Goal: Task Accomplishment & Management: Use online tool/utility

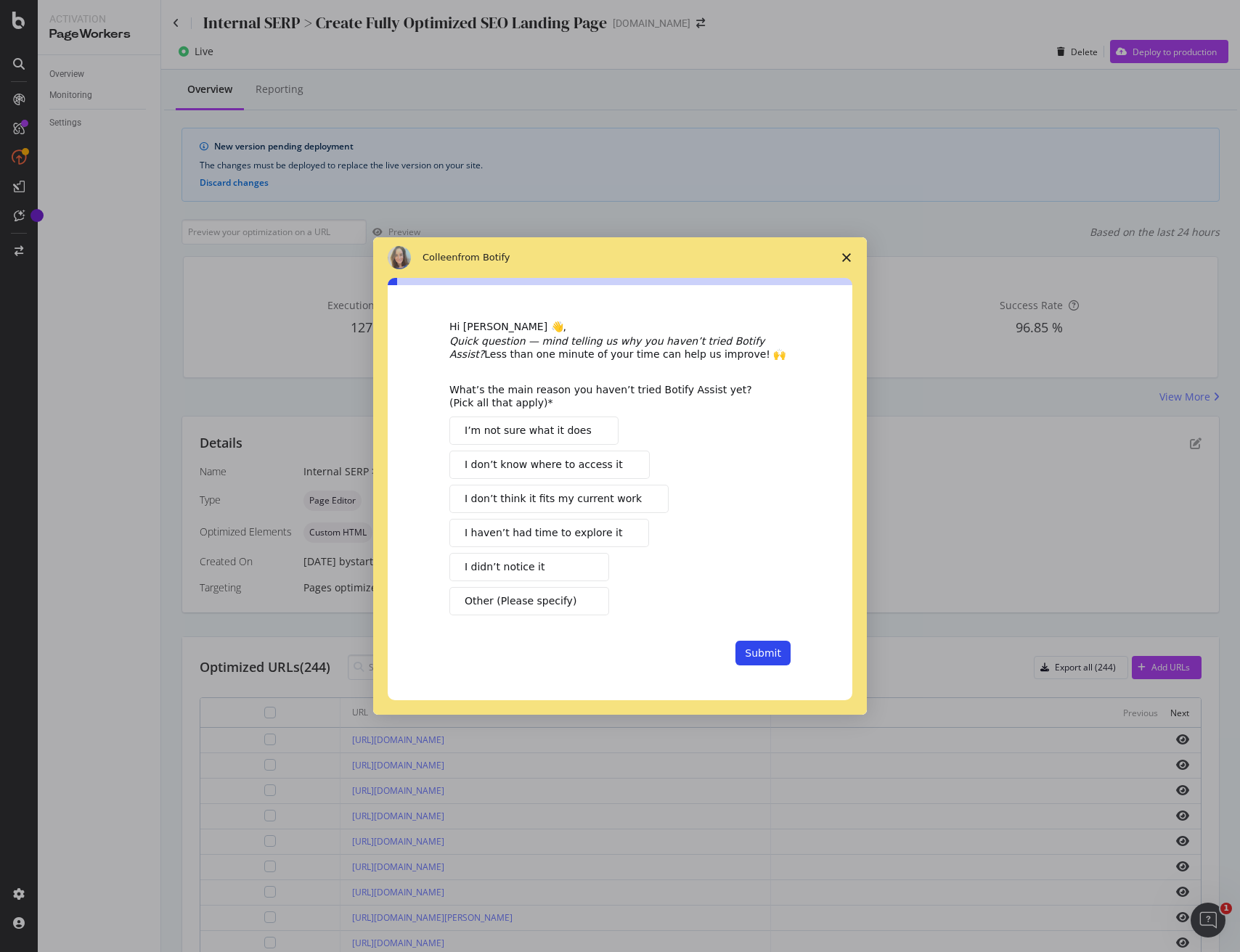
click at [842, 254] on icon "Close survey" at bounding box center [846, 257] width 8 height 8
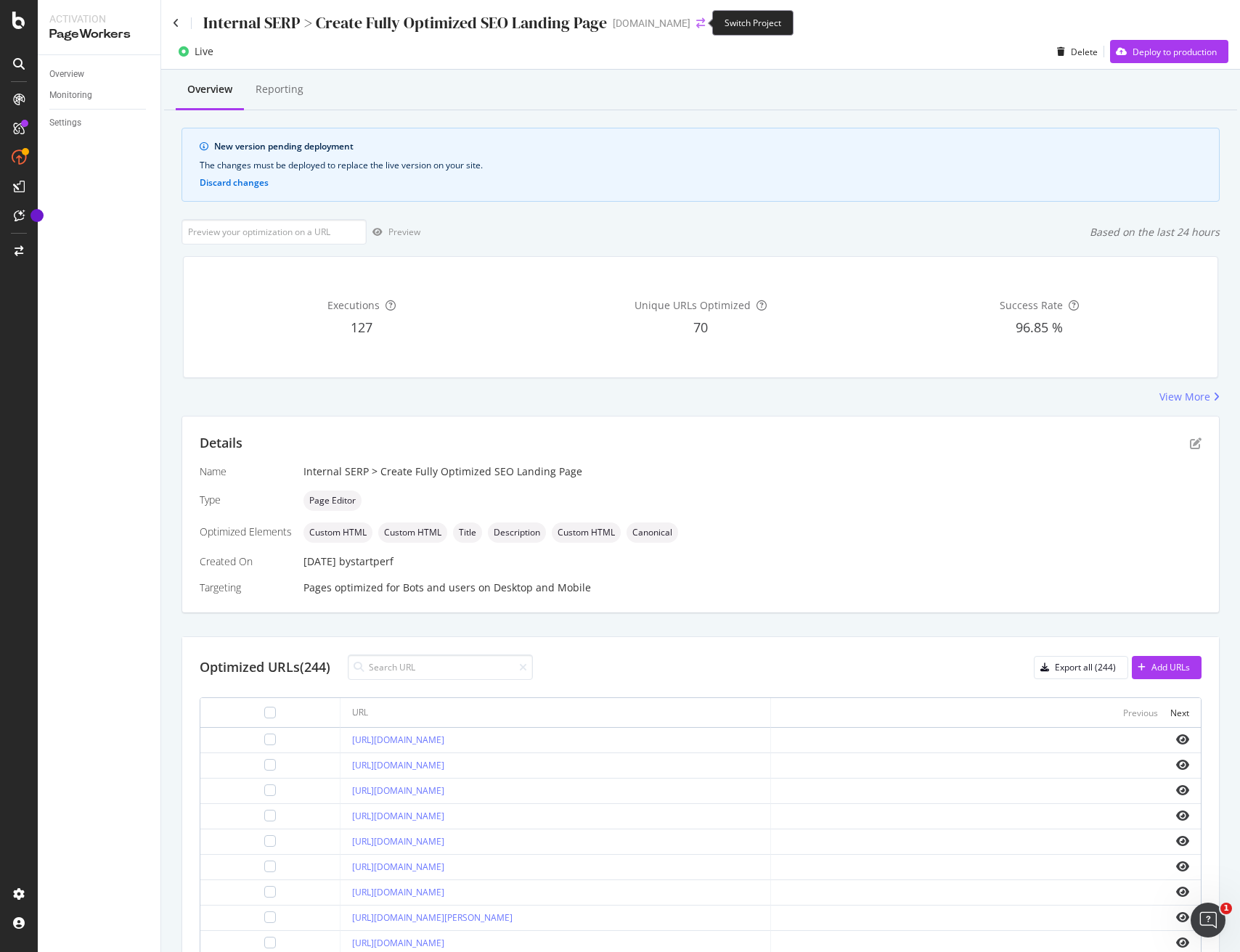
click at [697, 19] on icon "arrow-right-arrow-left" at bounding box center [701, 23] width 8 height 10
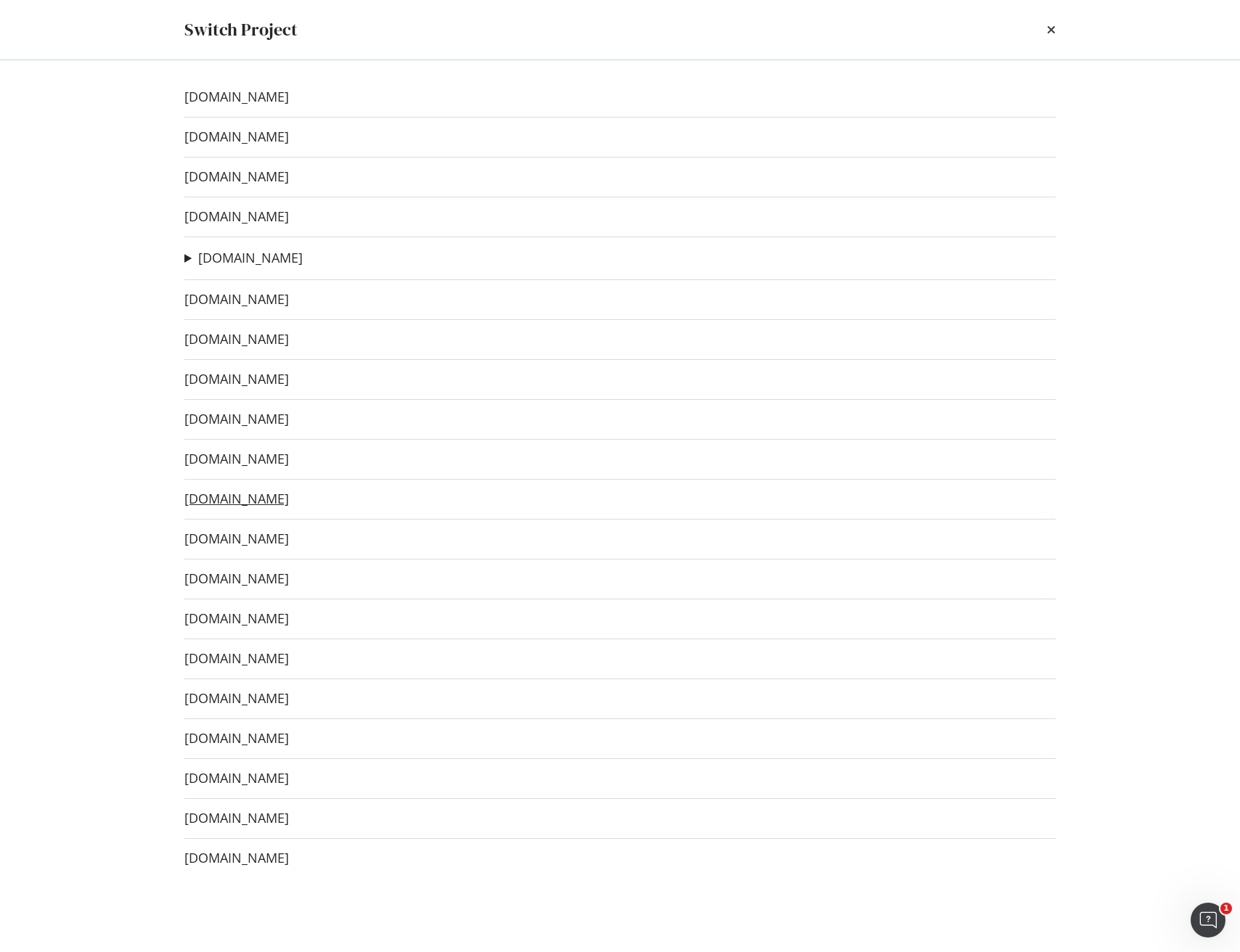
click at [260, 499] on link "www.sephora.com.tr" at bounding box center [237, 499] width 105 height 15
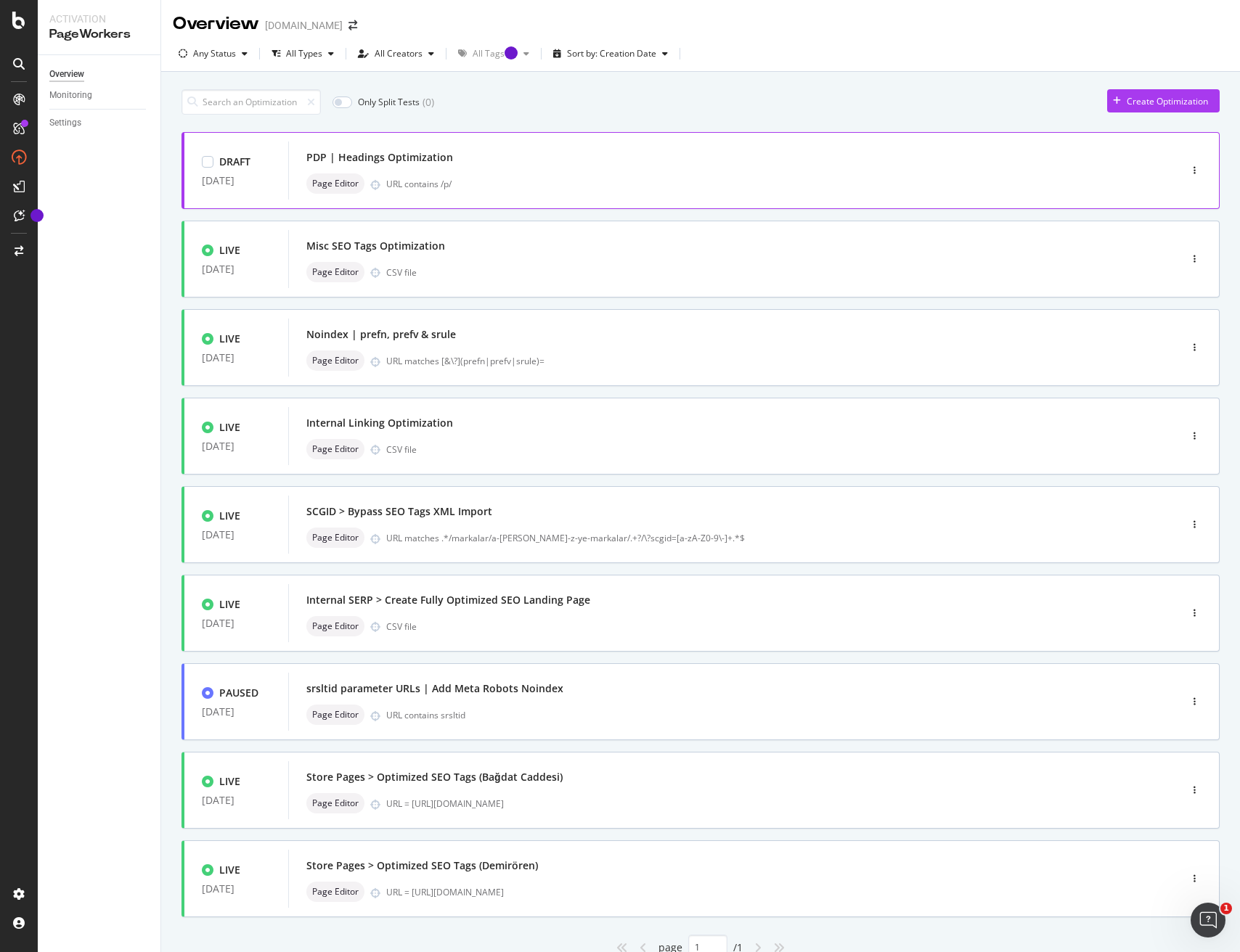
click at [538, 171] on div "PDP | Headings Optimization Page Editor URL contains /p/" at bounding box center [712, 171] width 812 height 47
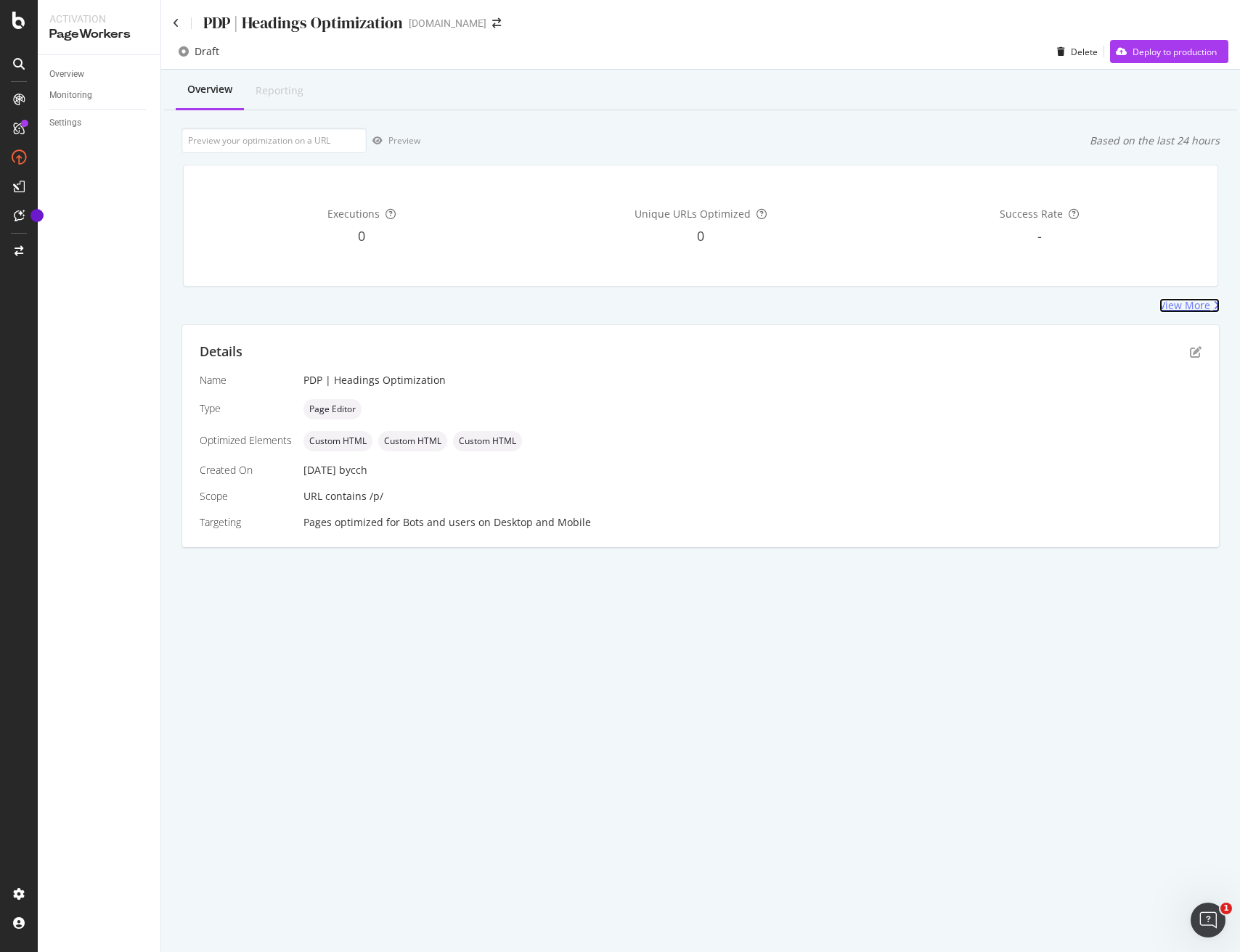
click at [1207, 308] on div "View More" at bounding box center [1185, 305] width 51 height 14
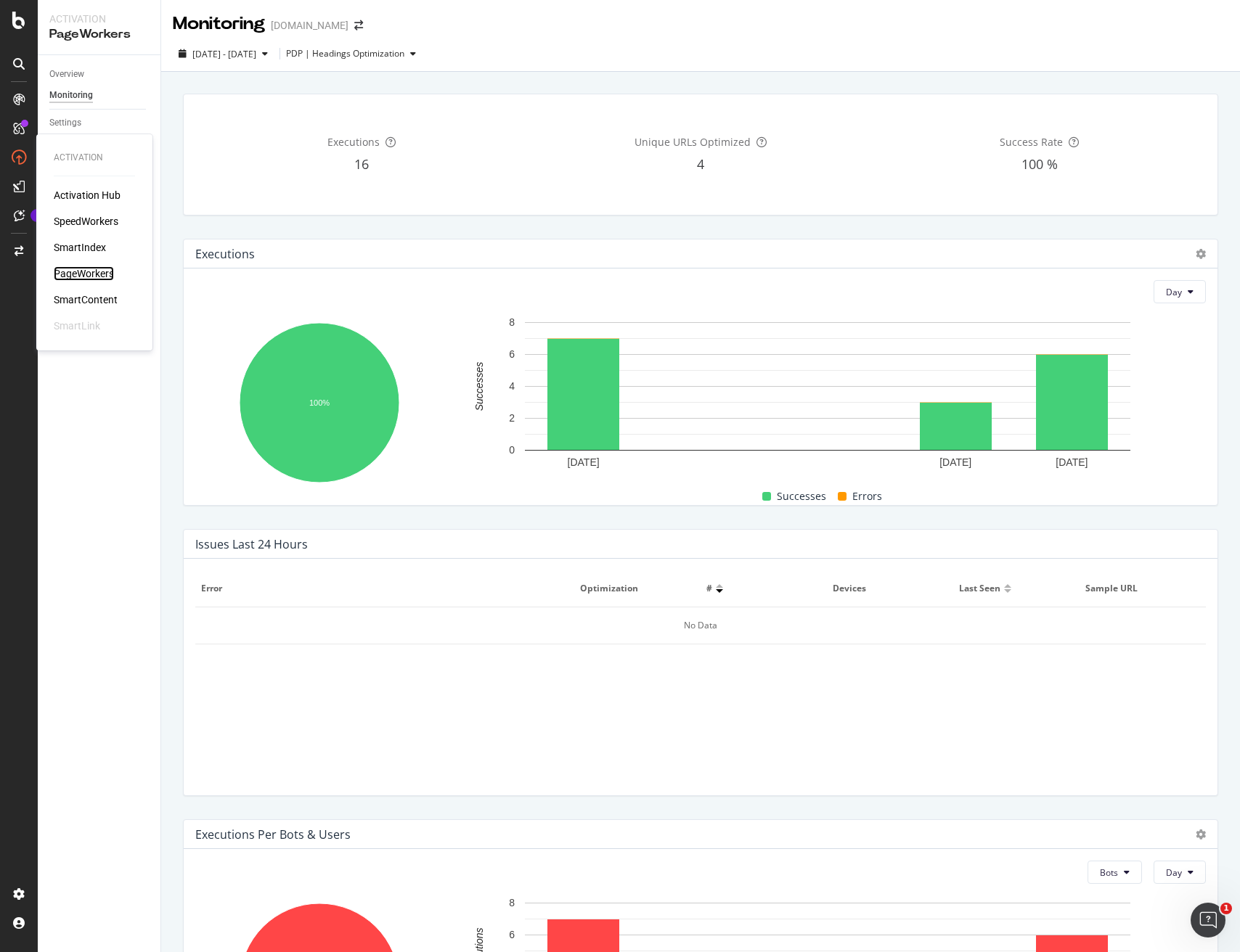
click at [94, 268] on div "PageWorkers" at bounding box center [84, 273] width 60 height 14
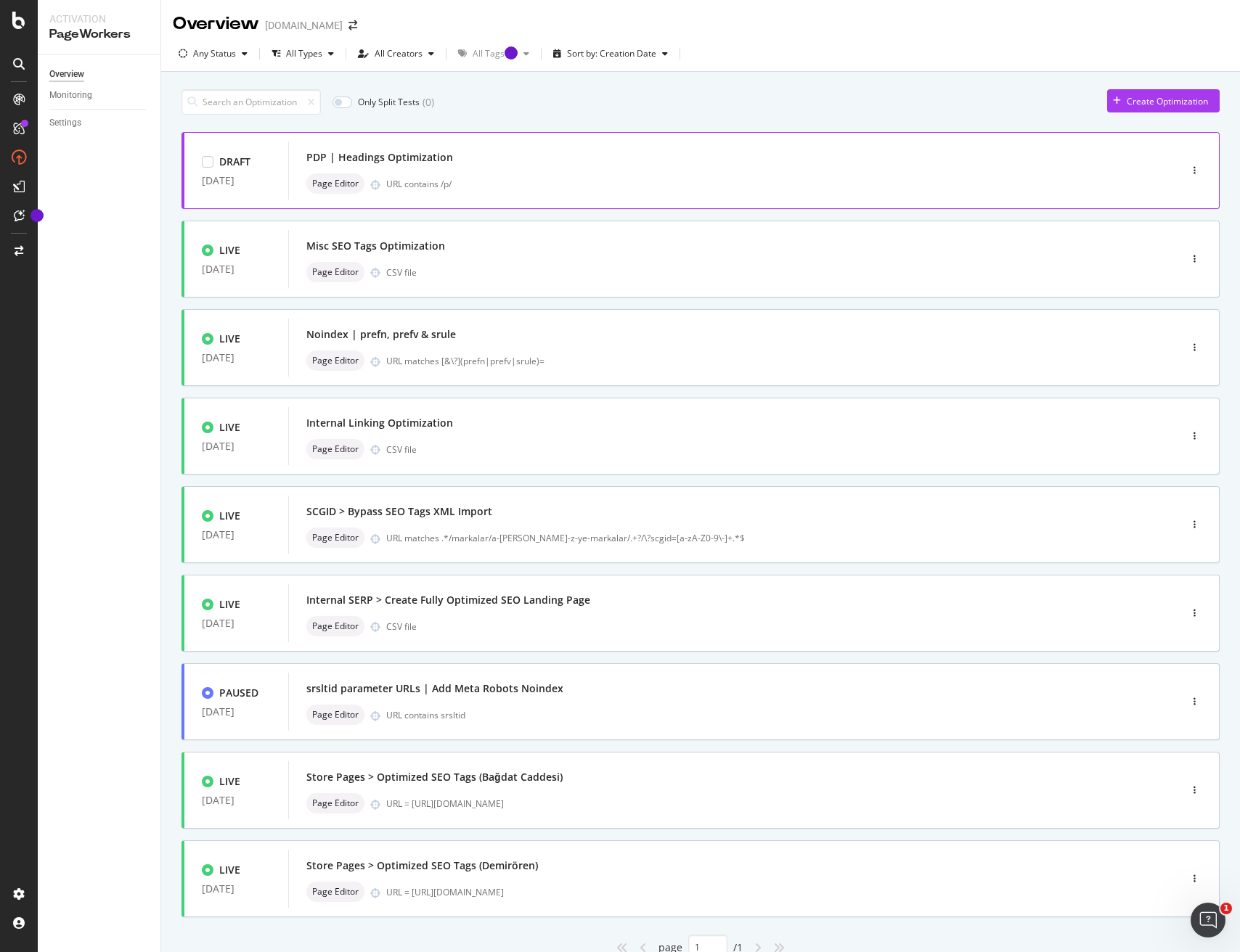
click at [814, 159] on div "PDP | Headings Optimization" at bounding box center [712, 157] width 812 height 20
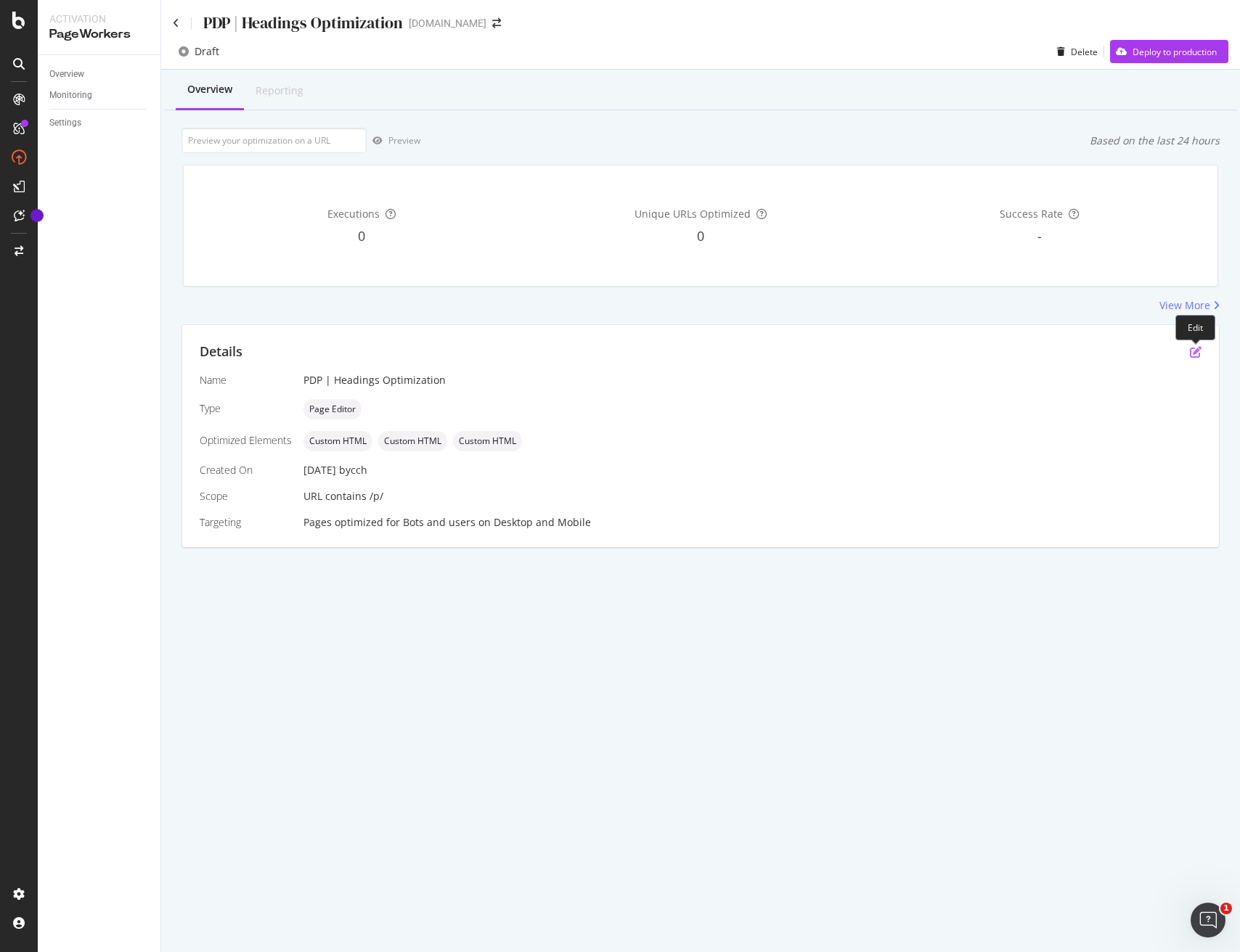
click at [1193, 351] on icon "pen-to-square" at bounding box center [1196, 352] width 12 height 12
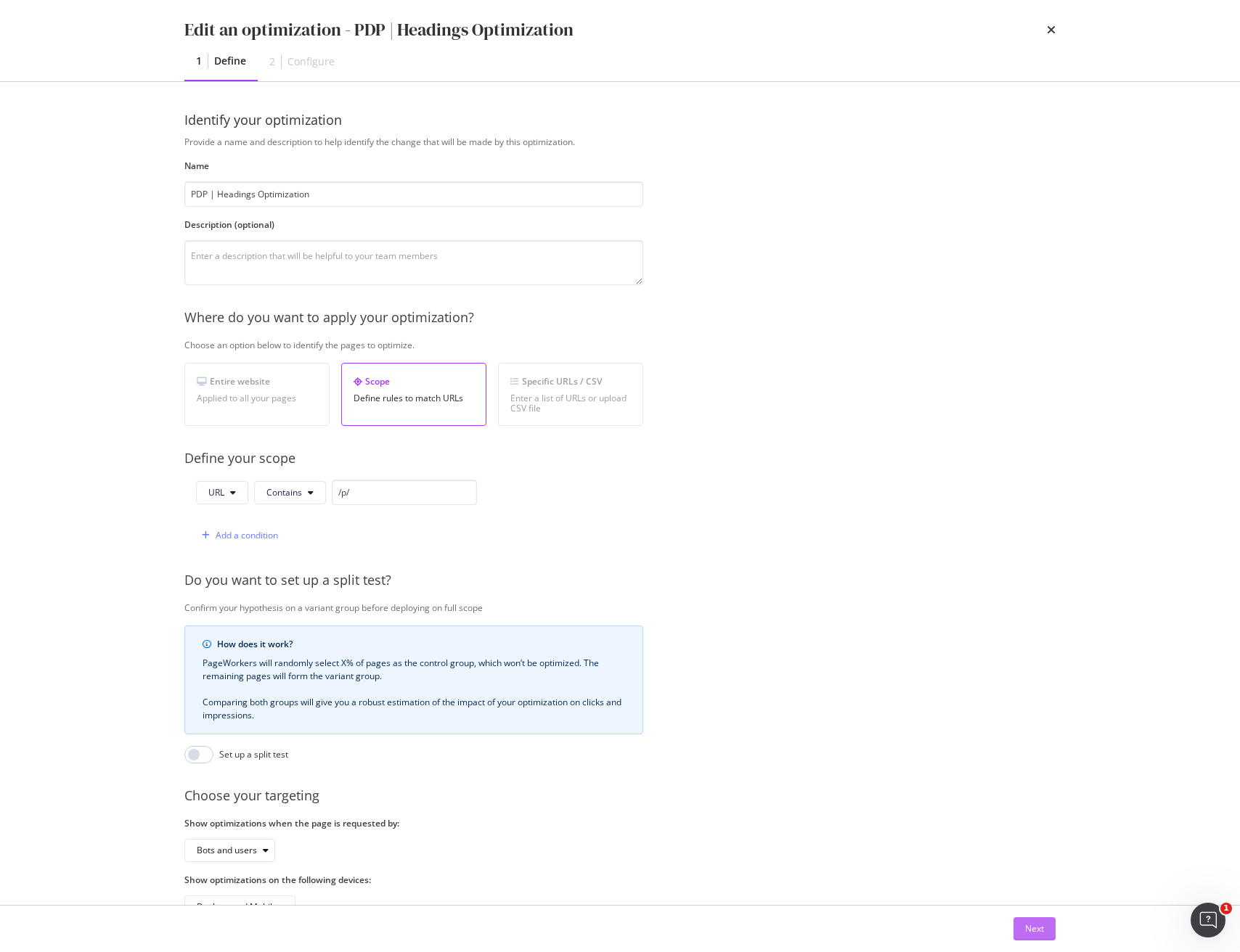
click at [1026, 920] on div "Next" at bounding box center [1034, 929] width 19 height 22
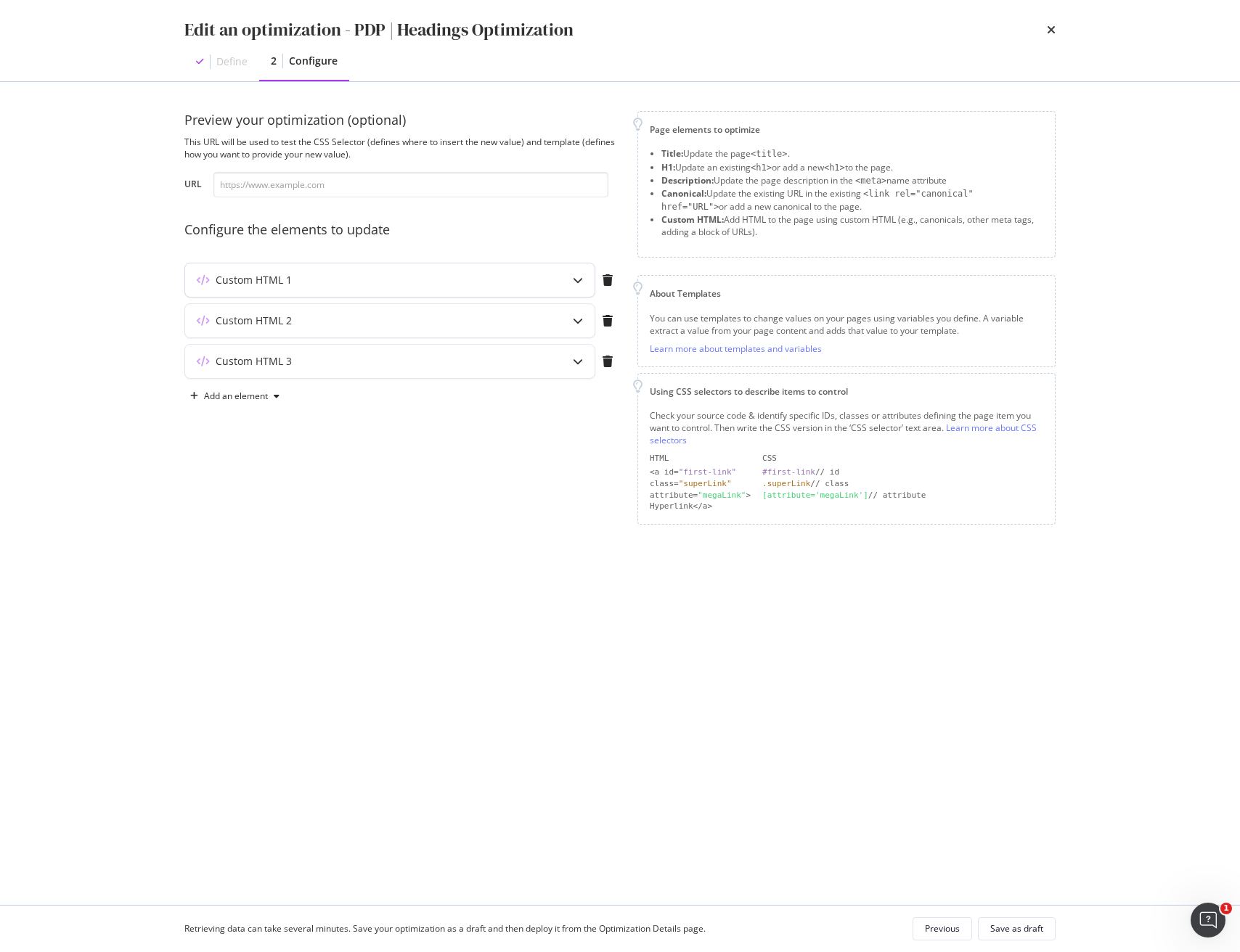
click at [577, 284] on icon "modal" at bounding box center [578, 280] width 10 height 10
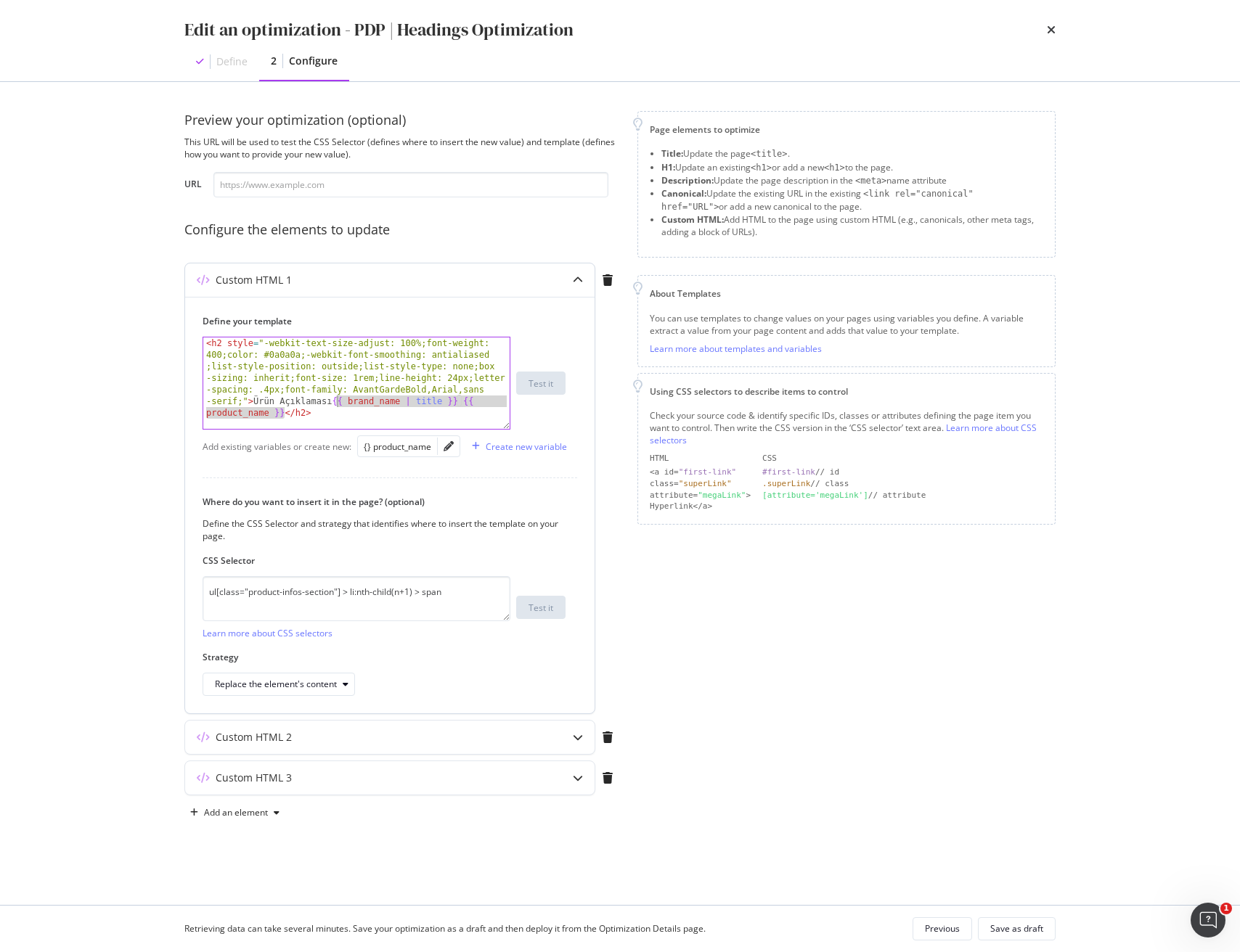
drag, startPoint x: 284, startPoint y: 413, endPoint x: 335, endPoint y: 402, distance: 52.2
click at [335, 402] on div "< h2 style = "-webkit-text-size-adjust: 100%;font-weight: 400;color: #0a0a0a;-w…" at bounding box center [356, 465] width 306 height 254
click at [252, 402] on div "< h2 style = "-webkit-text-size-adjust: 100%;font-weight: 400;color: #0a0a0a;-w…" at bounding box center [356, 453] width 306 height 231
paste textarea "{{ brand_name | title }} {{ product_name }}"
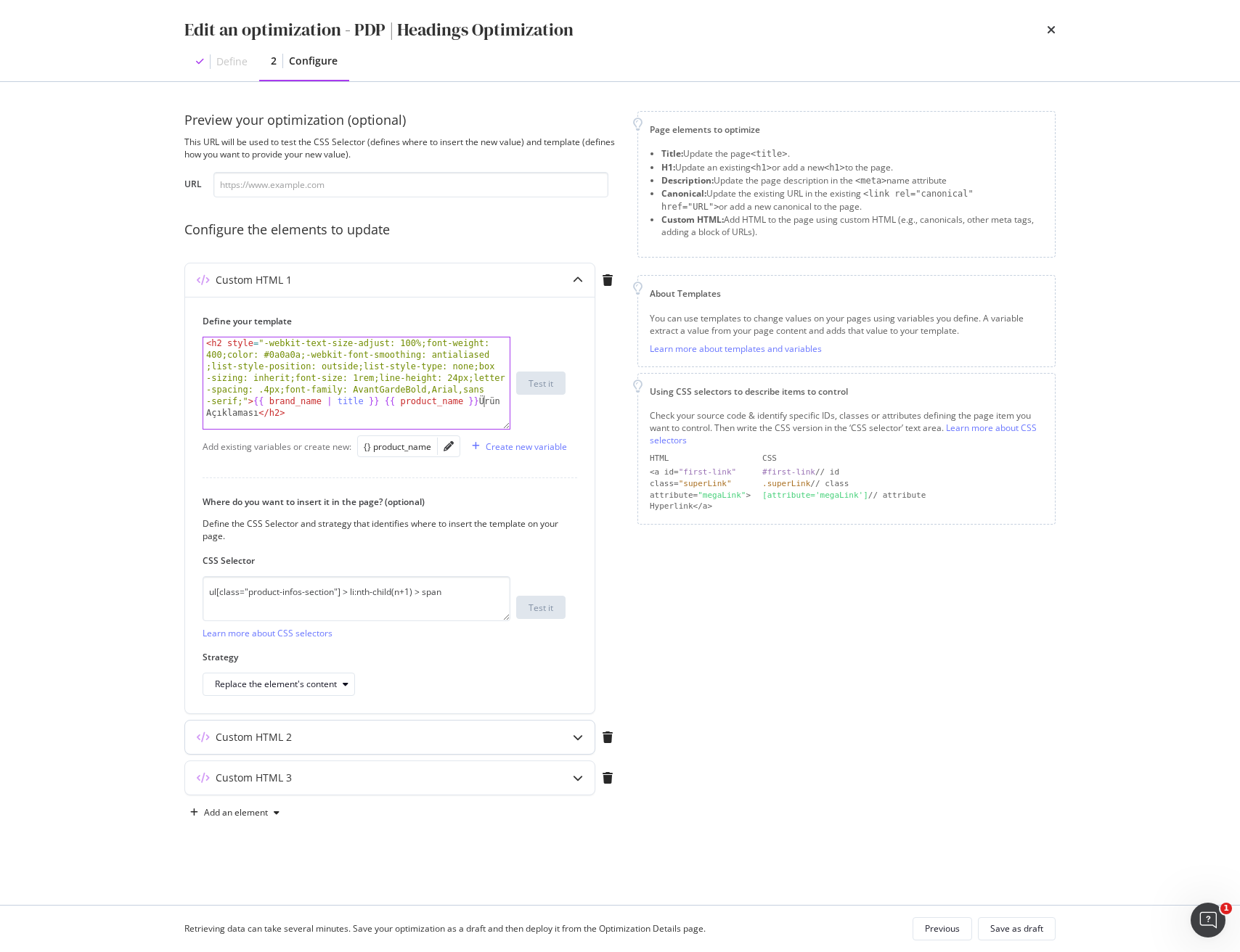
type textarea "<h2 style="-webkit-text-size-adjust: 100%;font-weight: 400;color: #0a0a0a;-webk…"
click at [584, 738] on div "modal" at bounding box center [578, 737] width 33 height 33
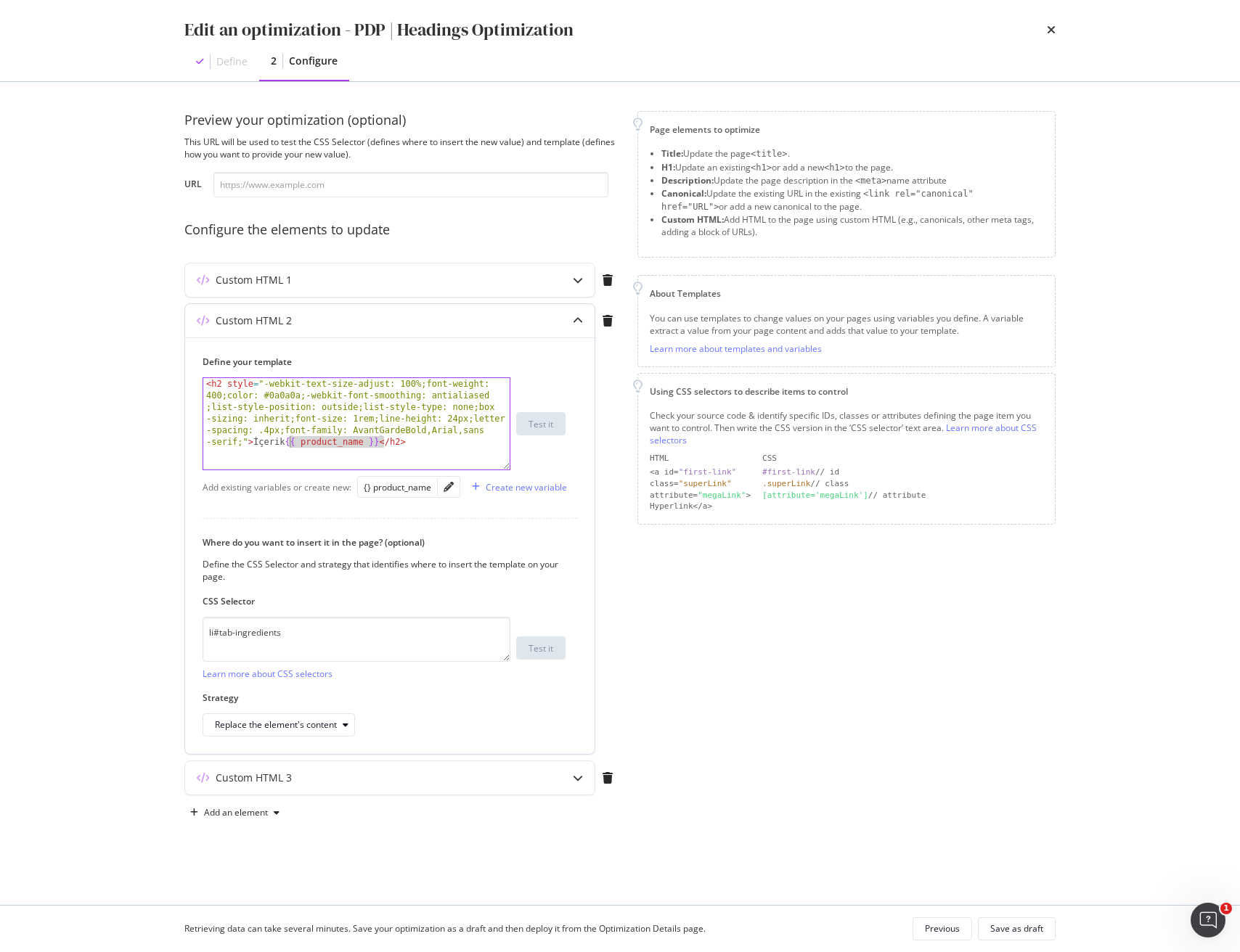
drag, startPoint x: 368, startPoint y: 441, endPoint x: 288, endPoint y: 440, distance: 80.0
click at [288, 440] on div "< h2 style = "-webkit-text-size-adjust: 100%;font-weight: 400;color: #0a0a0a;-w…" at bounding box center [356, 493] width 306 height 231
click at [252, 442] on div "< h2 style = "-webkit-text-size-adjust: 100%;font-weight: 400;color: #0a0a0a;-w…" at bounding box center [356, 493] width 306 height 231
paste textarea "{{ product_name }}"
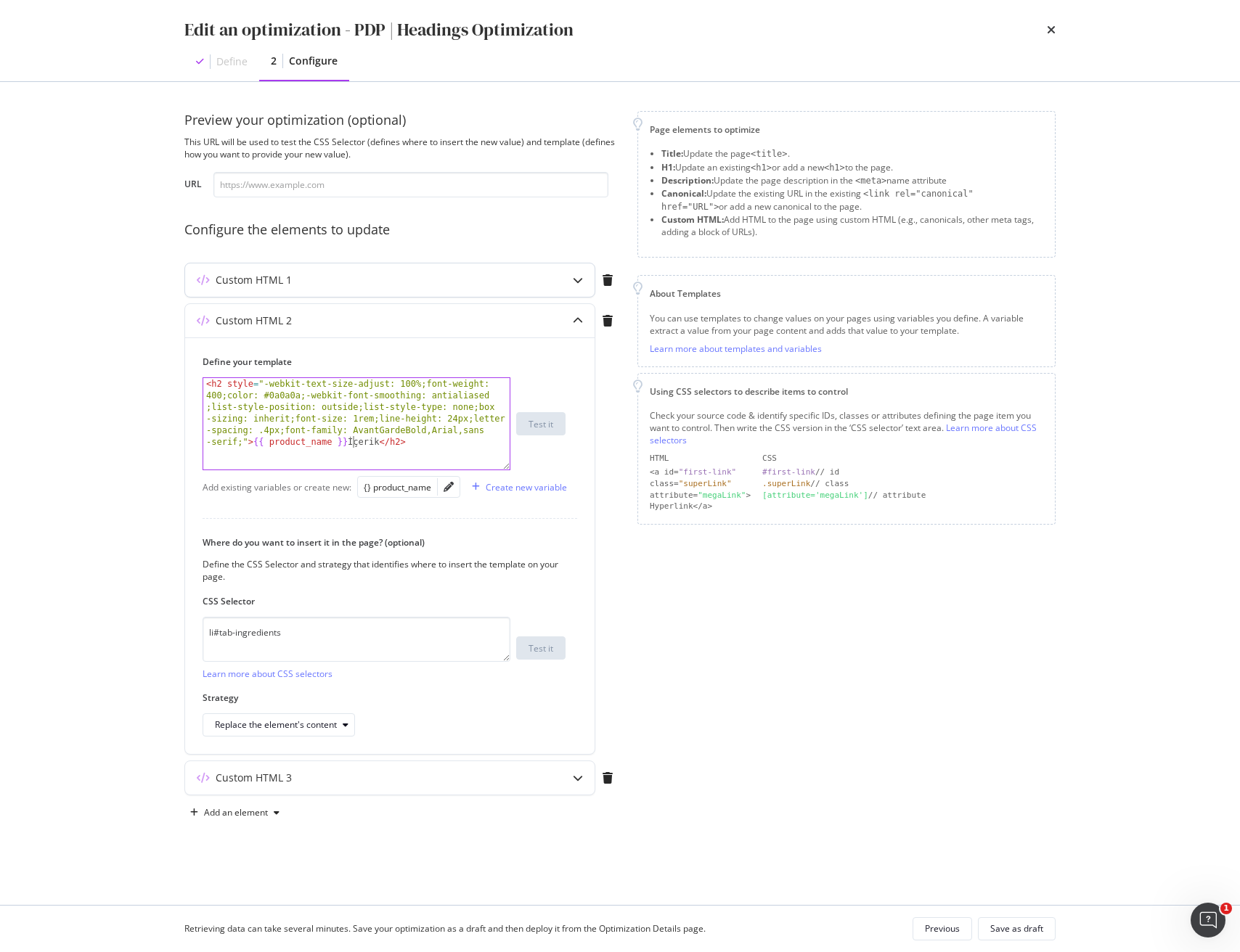
type textarea "<h2 style="-webkit-text-size-adjust: 100%;font-weight: 400;color: #0a0a0a;-webk…"
click at [395, 291] on div "Custom HTML 1" at bounding box center [390, 280] width 410 height 33
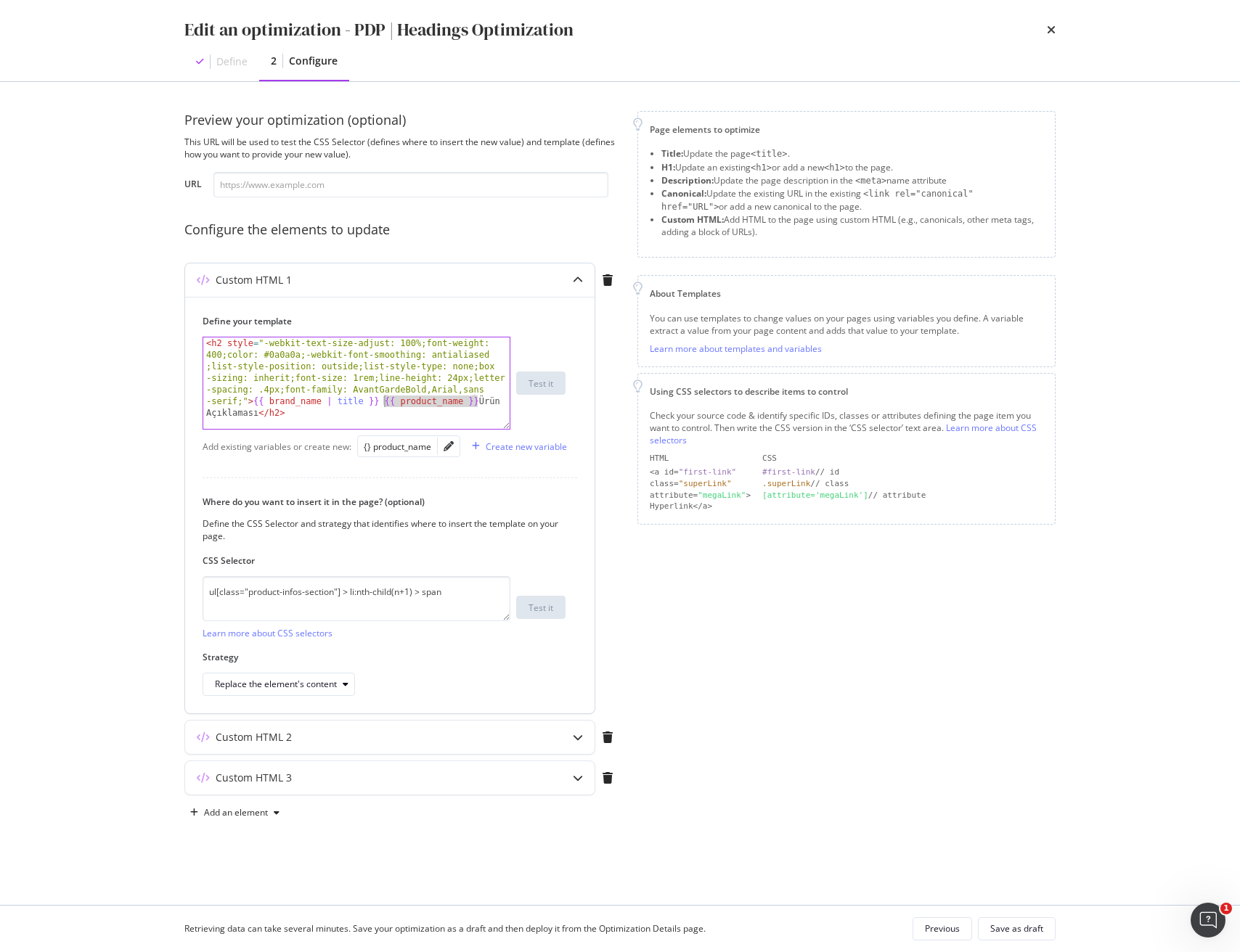
drag, startPoint x: 471, startPoint y: 400, endPoint x: 384, endPoint y: 400, distance: 87.0
click at [384, 400] on div "< h2 style = "-webkit-text-size-adjust: 100%;font-weight: 400;color: #0a0a0a;-w…" at bounding box center [356, 465] width 306 height 254
click at [371, 408] on div "< h2 style = "-webkit-text-size-adjust: 100%;font-weight: 400;color: #0a0a0a;-w…" at bounding box center [356, 465] width 306 height 254
drag, startPoint x: 368, startPoint y: 401, endPoint x: 327, endPoint y: 400, distance: 41.0
click at [327, 400] on div "< h2 style = "-webkit-text-size-adjust: 100%;font-weight: 400;color: #0a0a0a;-w…" at bounding box center [356, 465] width 306 height 254
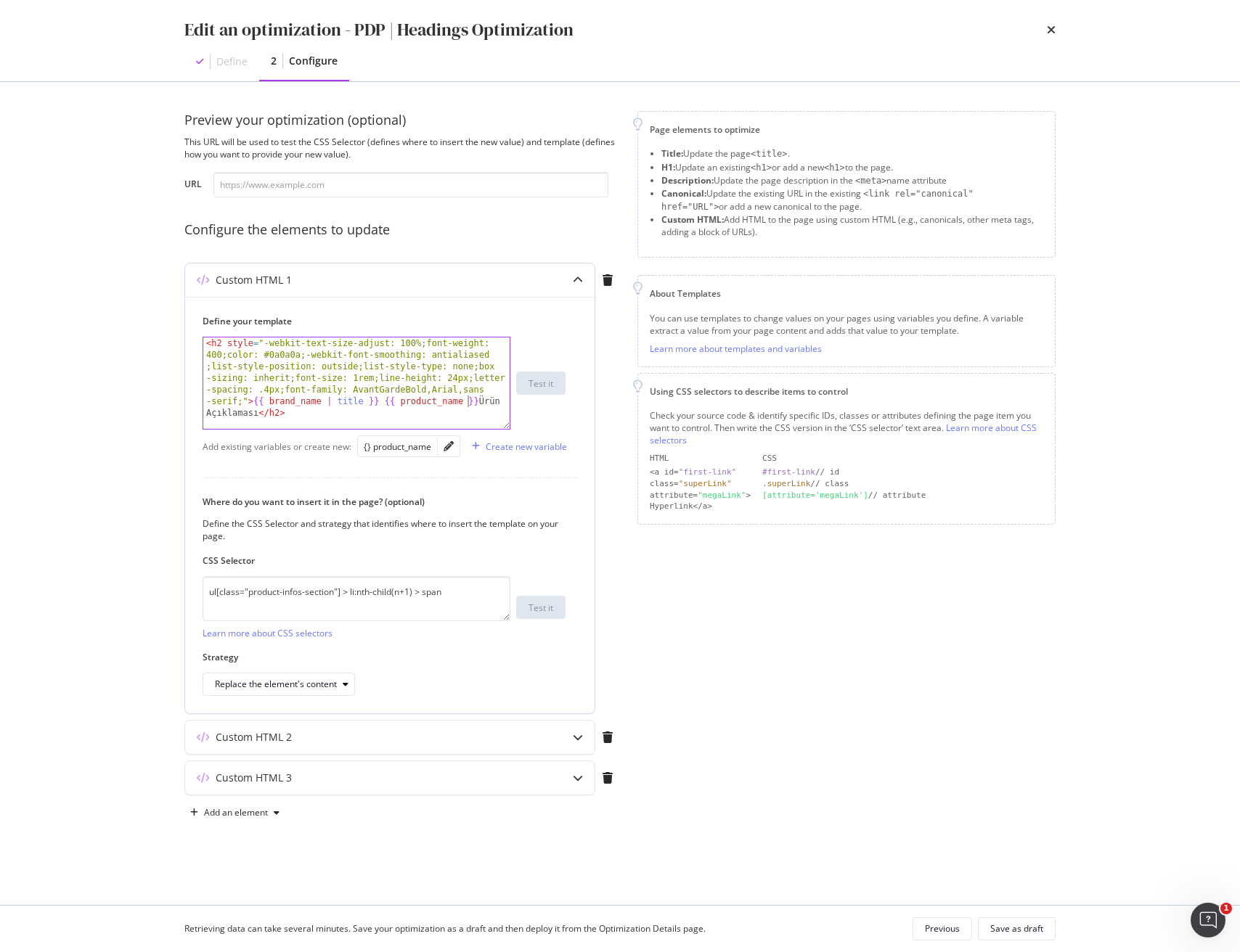
click at [467, 402] on div "< h2 style = "-webkit-text-size-adjust: 100%;font-weight: 400;color: #0a0a0a;-w…" at bounding box center [356, 465] width 306 height 254
paste textarea "| title"
drag, startPoint x: 369, startPoint y: 402, endPoint x: 278, endPoint y: 409, distance: 91.3
click at [254, 400] on div "< h2 style = "-webkit-text-size-adjust: 100%;font-weight: 400;color: #0a0a0a;-w…" at bounding box center [356, 465] width 306 height 254
type textarea "<h2 style="-webkit-text-size-adjust: 100%;font-weight: 400;color: #0a0a0a;-webk…"
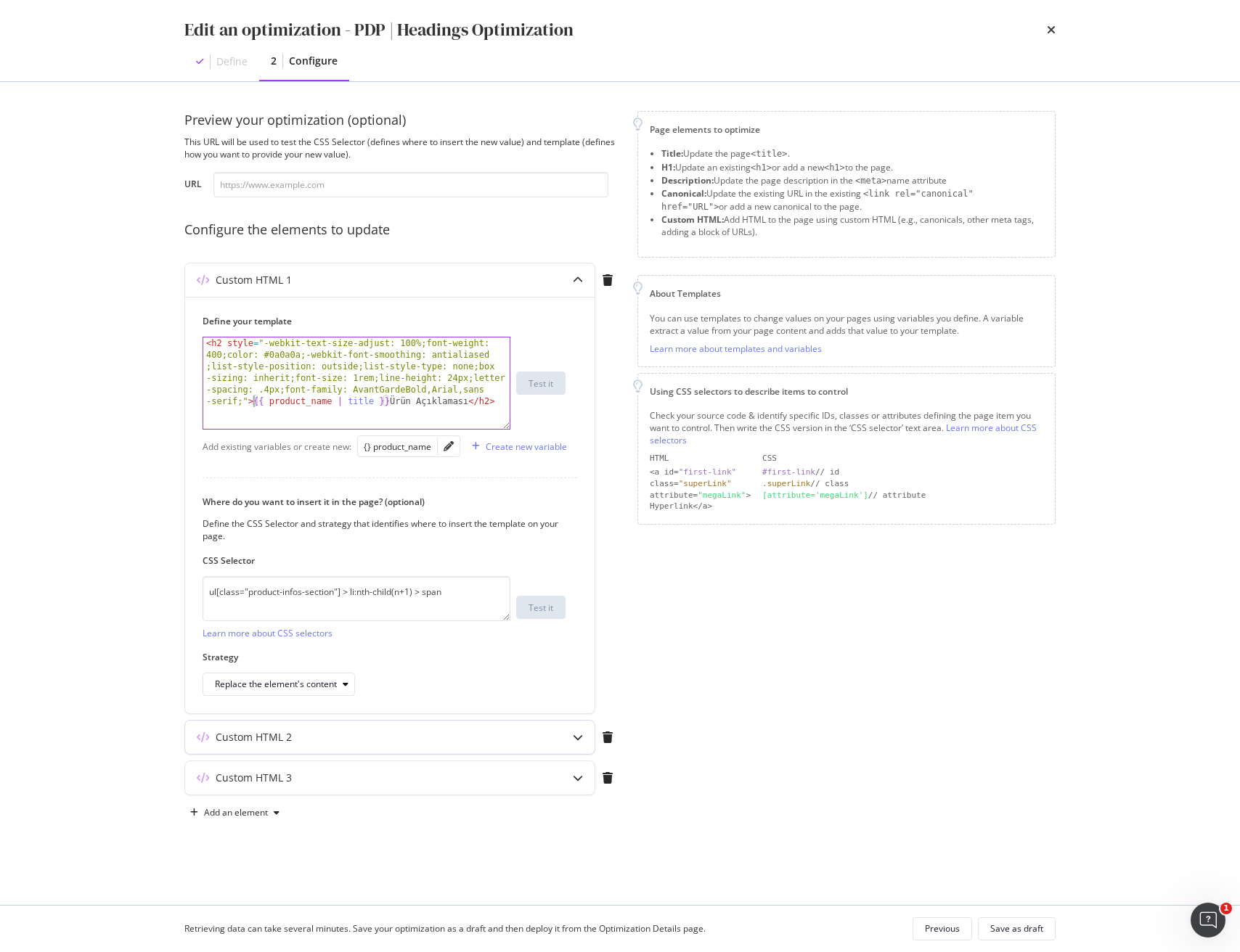
click at [578, 742] on div "modal" at bounding box center [578, 737] width 33 height 33
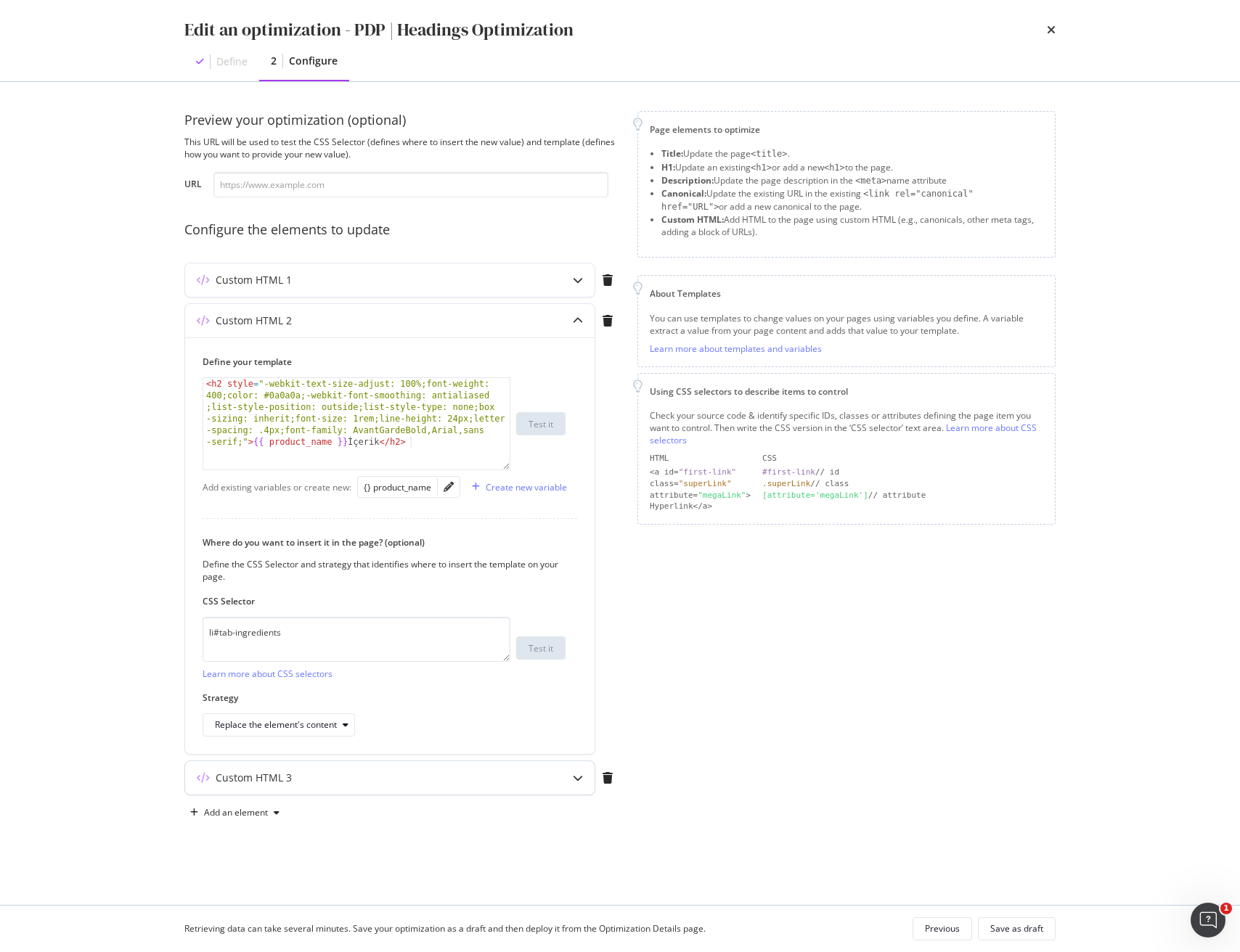
click at [580, 784] on div "modal" at bounding box center [578, 778] width 33 height 33
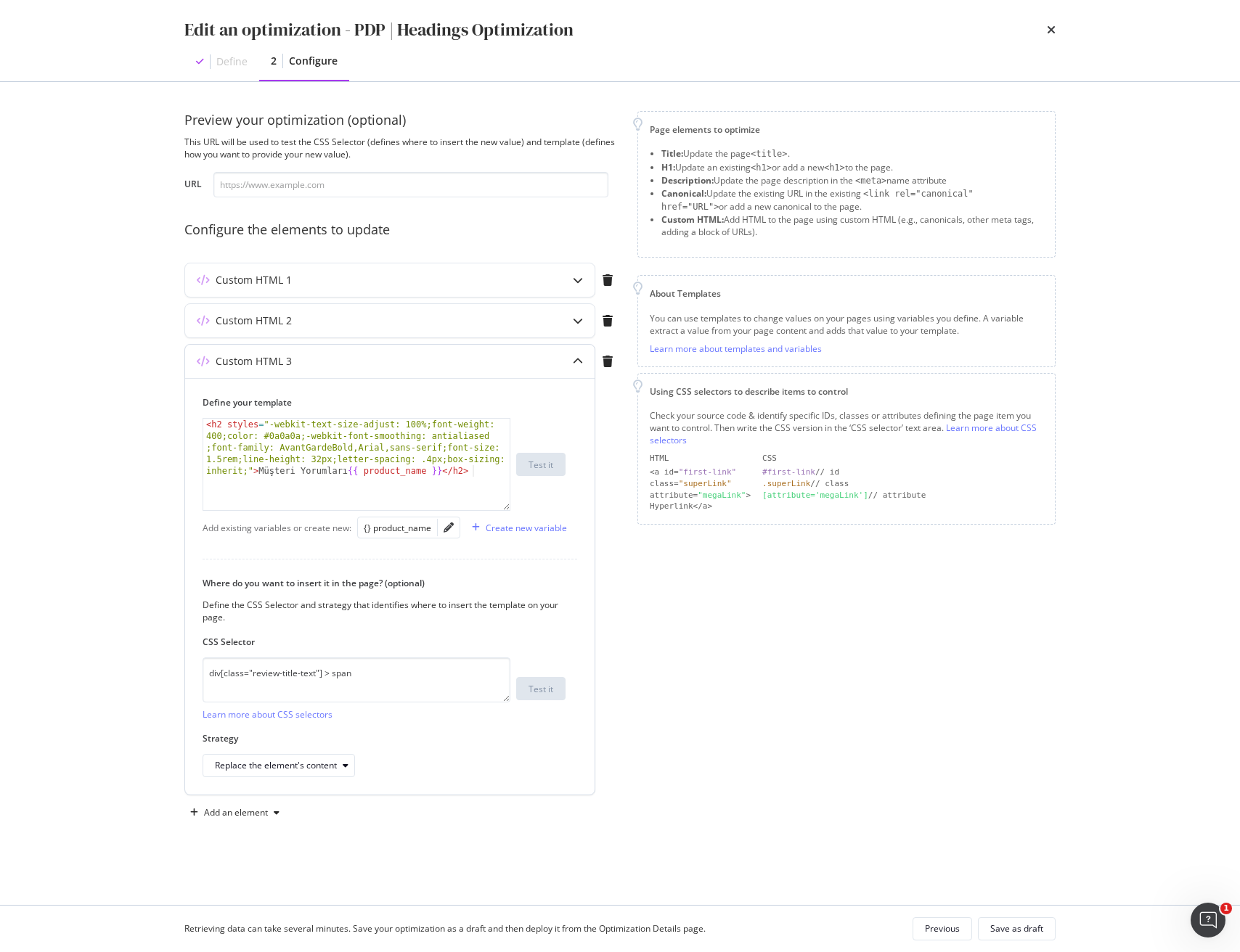
drag, startPoint x: 434, startPoint y: 470, endPoint x: 447, endPoint y: 488, distance: 22.2
click at [434, 470] on div "< h2 styles = "-webkit-text-size-adjust: 100%;font-weight: 400;color: #0a0a0a;-…" at bounding box center [356, 522] width 306 height 207
click at [457, 471] on div "< h2 styles = "-webkit-text-size-adjust: 100%;font-weight: 400;color: #0a0a0a;-…" at bounding box center [356, 534] width 306 height 231
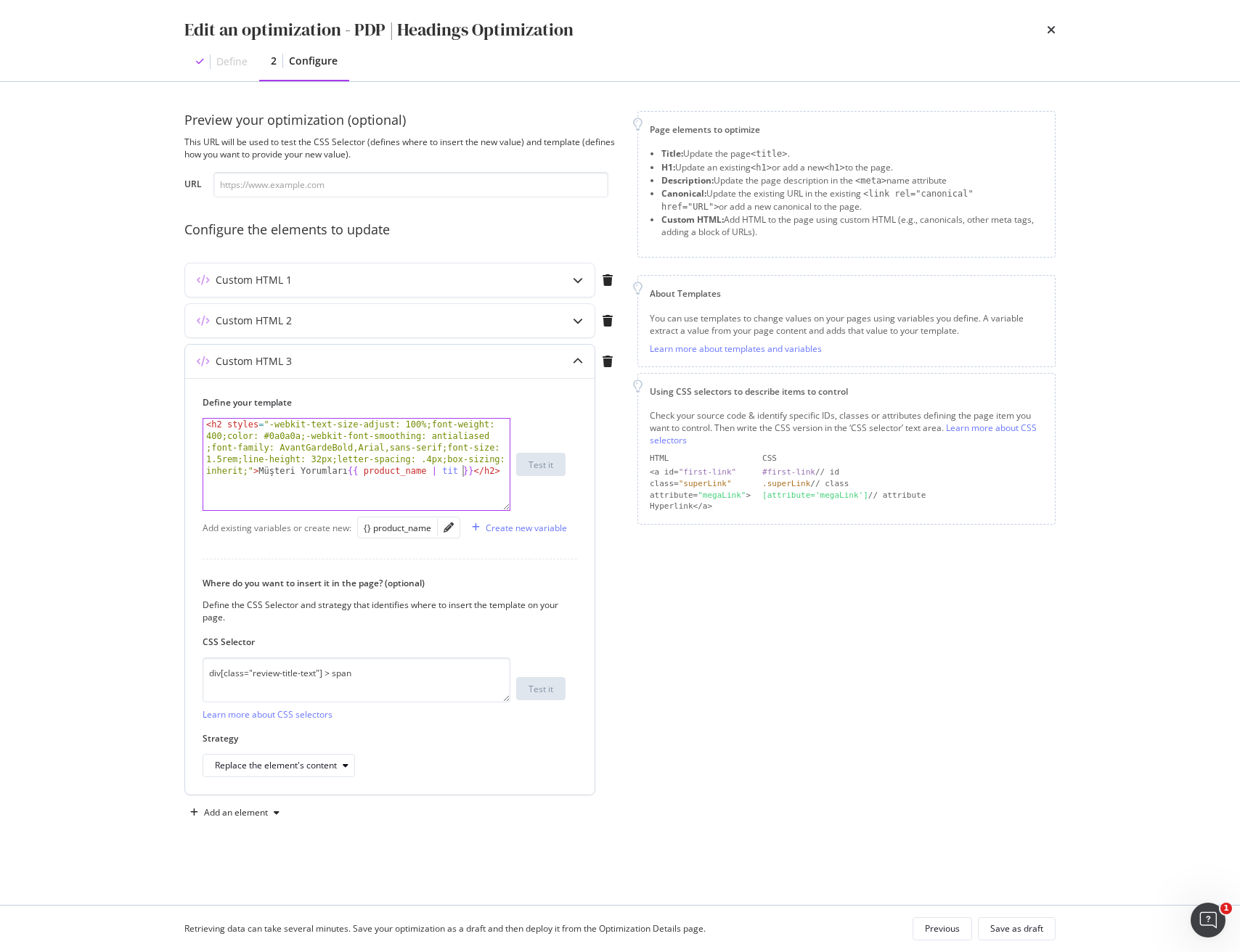
scroll to position [0, 120]
type textarea "<h2 styles="-webkit-text-size-adjust: 100%;font-weight: 400;color: #0a0a0a;-web…"
click at [580, 322] on icon "modal" at bounding box center [578, 321] width 10 height 10
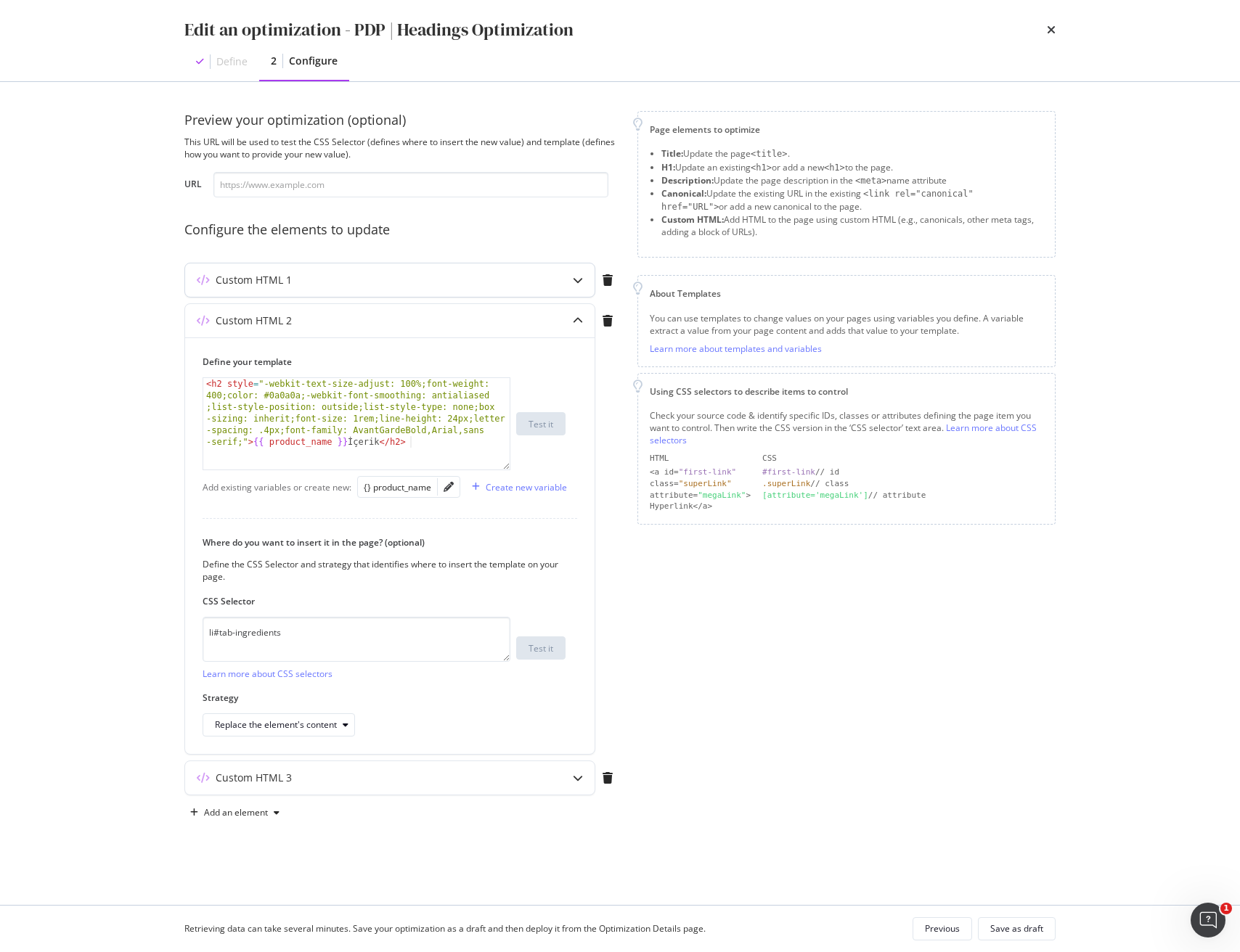
click at [571, 288] on div "modal" at bounding box center [578, 280] width 33 height 33
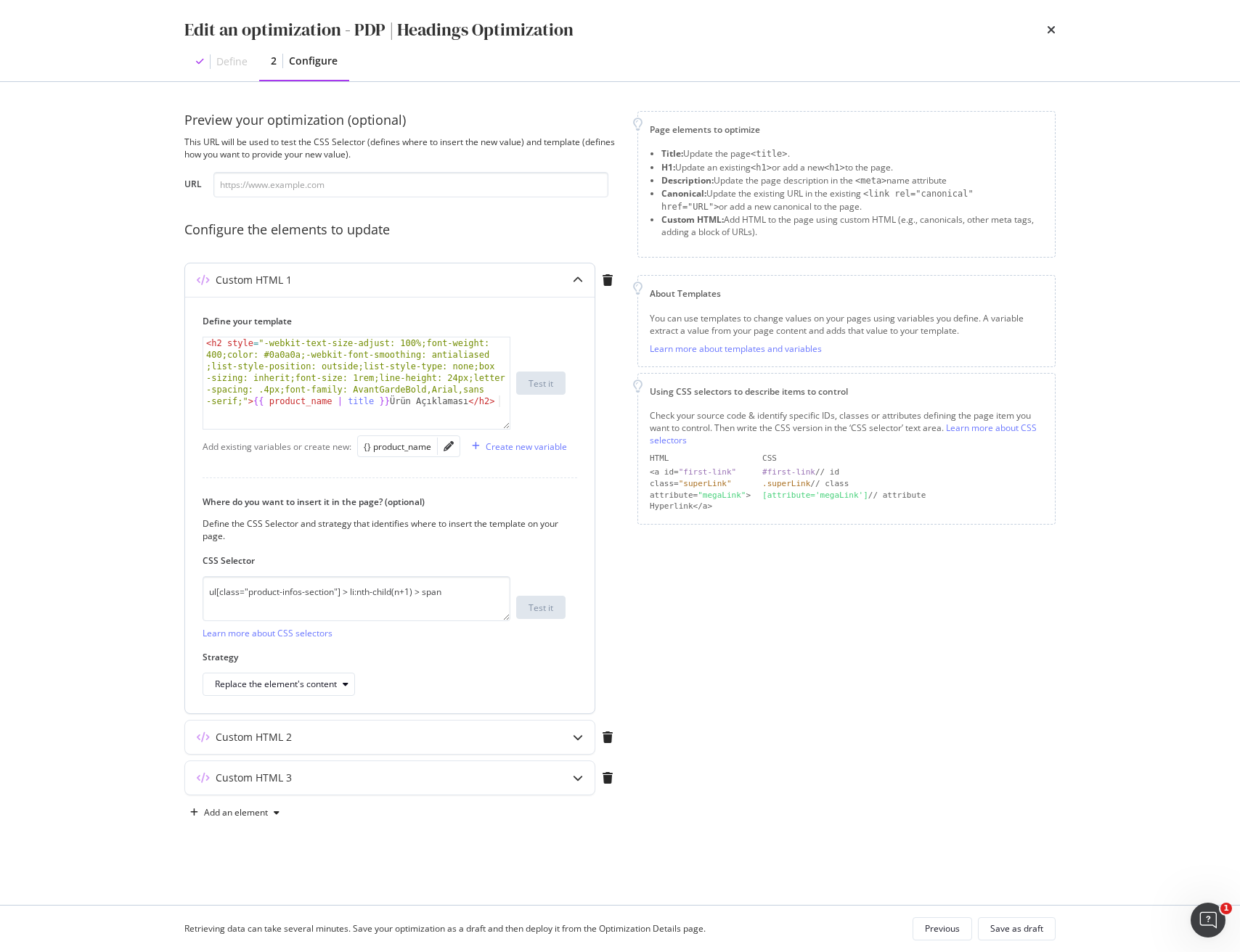
type textarea "<h2 style="-webkit-text-size-adjust: 100%;font-weight: 400;color: #0a0a0a;-webk…"
drag, startPoint x: 375, startPoint y: 400, endPoint x: 332, endPoint y: 400, distance: 43.0
click at [332, 400] on div "< h2 style = "-webkit-text-size-adjust: 100%;font-weight: 400;color: #0a0a0a;-w…" at bounding box center [356, 453] width 306 height 231
click at [575, 742] on icon "modal" at bounding box center [578, 737] width 10 height 10
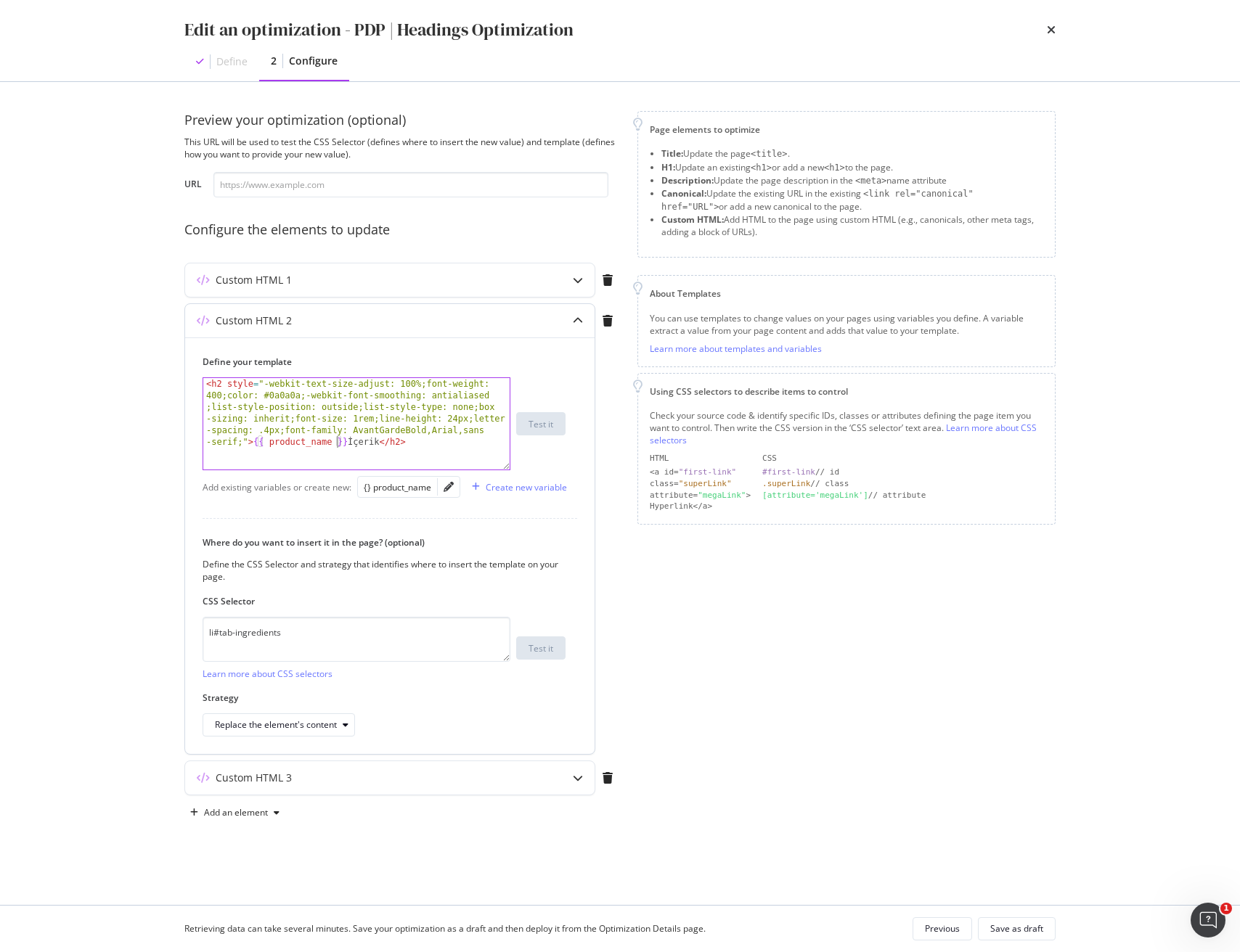
click at [334, 443] on div "< h2 style = "-webkit-text-size-adjust: 100%;font-weight: 400;color: #0a0a0a;-w…" at bounding box center [356, 493] width 306 height 231
paste textarea "| title"
type textarea "<h2 style="-webkit-text-size-adjust: 100%;font-weight: 400;color: #0a0a0a;-webk…"
click at [579, 781] on icon "modal" at bounding box center [578, 778] width 10 height 10
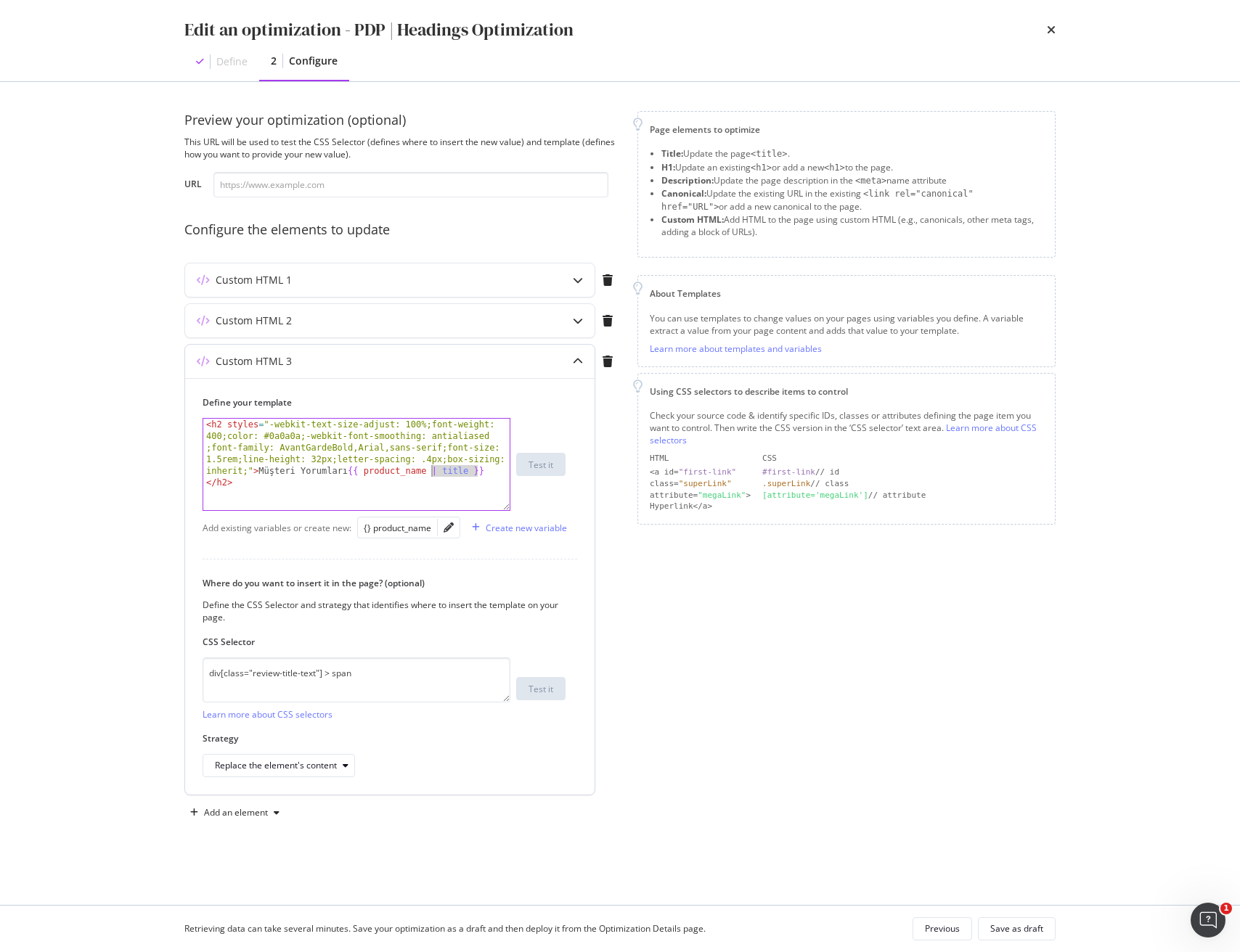
drag, startPoint x: 461, startPoint y: 471, endPoint x: 431, endPoint y: 469, distance: 30.1
click at [431, 468] on div "< h2 styles = "-webkit-text-size-adjust: 100%;font-weight: 400;color: #0a0a0a;-…" at bounding box center [356, 534] width 306 height 231
drag, startPoint x: 464, startPoint y: 468, endPoint x: 436, endPoint y: 470, distance: 28.1
click at [356, 469] on div "< h2 styles = "-webkit-text-size-adjust: 100%;font-weight: 400;color: #0a0a0a;-…" at bounding box center [356, 534] width 306 height 231
click at [466, 471] on div "< h2 styles = "-webkit-text-size-adjust: 100%;font-weight: 400;color: #0a0a0a;-…" at bounding box center [356, 534] width 306 height 231
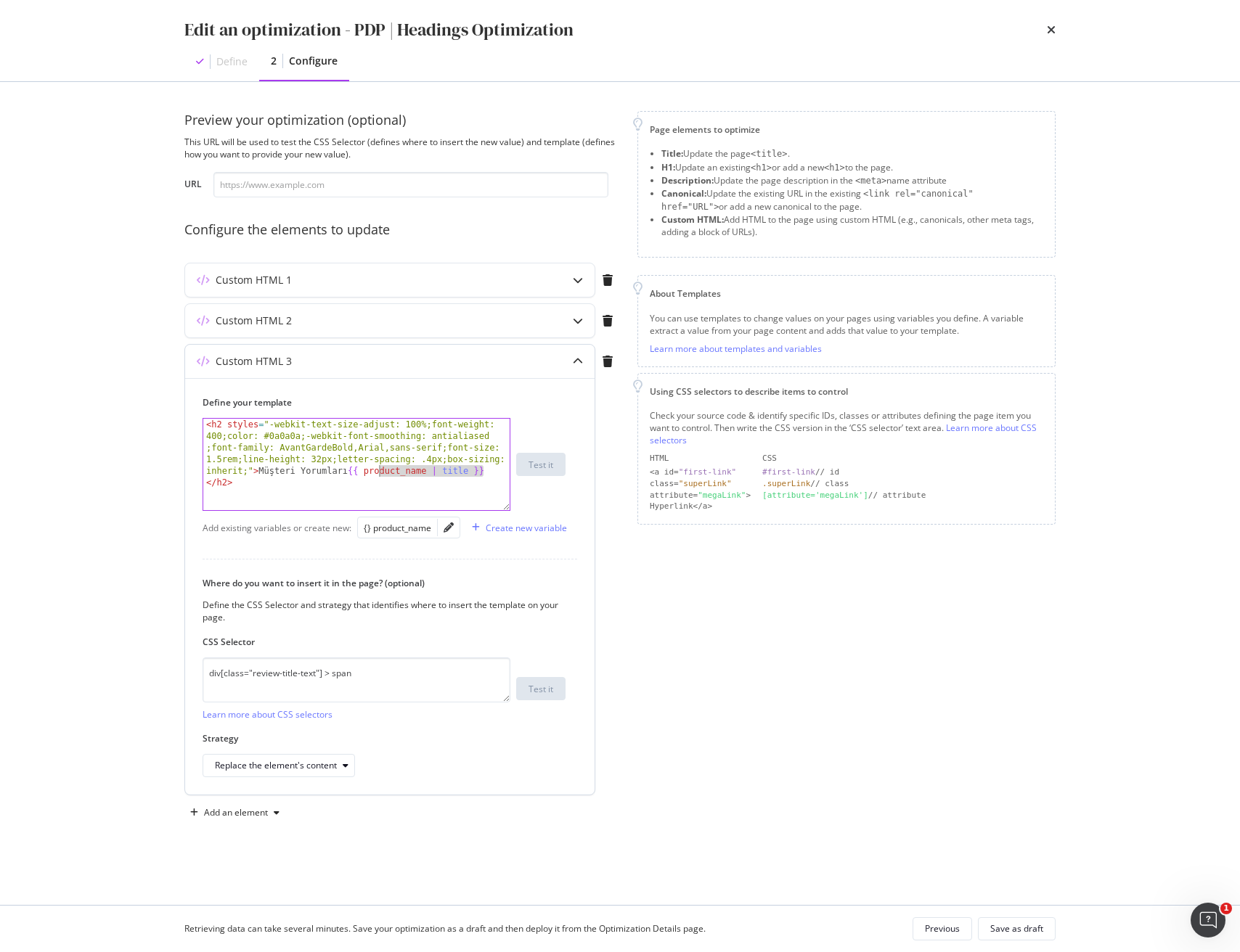
drag, startPoint x: 462, startPoint y: 469, endPoint x: 379, endPoint y: 470, distance: 83.0
click at [379, 470] on div "< h2 styles = "-webkit-text-size-adjust: 100%;font-weight: 400;color: #0a0a0a;-…" at bounding box center [356, 534] width 306 height 231
drag, startPoint x: 350, startPoint y: 471, endPoint x: 503, endPoint y: 471, distance: 153.0
click at [503, 471] on div "< h2 styles = "-webkit-text-size-adjust: 100%;font-weight: 400;color: #0a0a0a;-…" at bounding box center [356, 534] width 306 height 231
click at [257, 474] on div "< h2 styles = "-webkit-text-size-adjust: 100%;font-weight: 400;color: #0a0a0a;-…" at bounding box center [356, 522] width 306 height 207
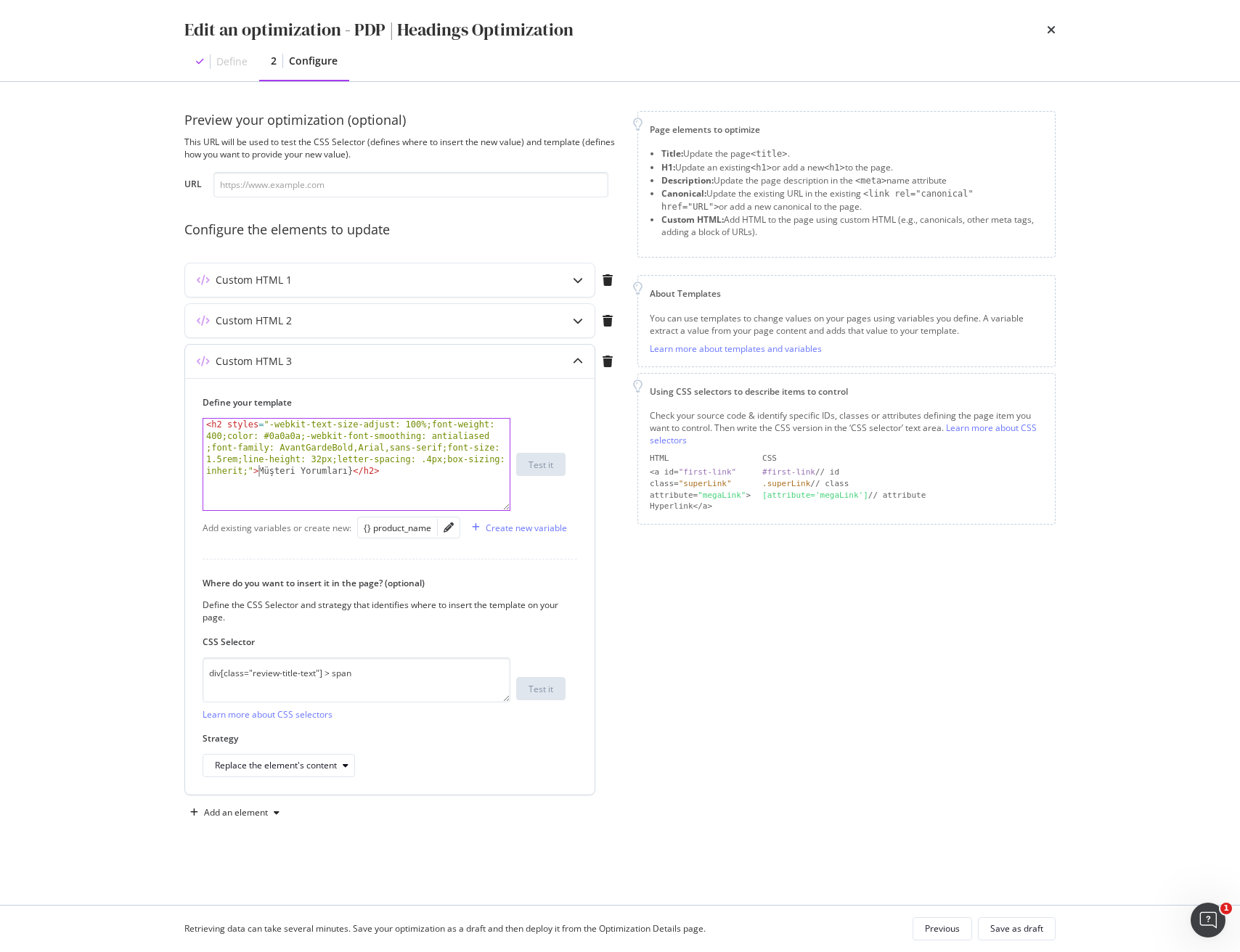
paste textarea "{{ product_name | title }"
click at [493, 471] on div "< h2 styles = "-webkit-text-size-adjust: 100%;font-weight: 400;color: #0a0a0a;-…" at bounding box center [356, 534] width 306 height 231
click at [497, 472] on div "< h2 styles = "-webkit-text-size-adjust: 100%;font-weight: 400;color: #0a0a0a;-…" at bounding box center [356, 534] width 306 height 231
drag, startPoint x: 207, startPoint y: 485, endPoint x: 224, endPoint y: 511, distance: 31.1
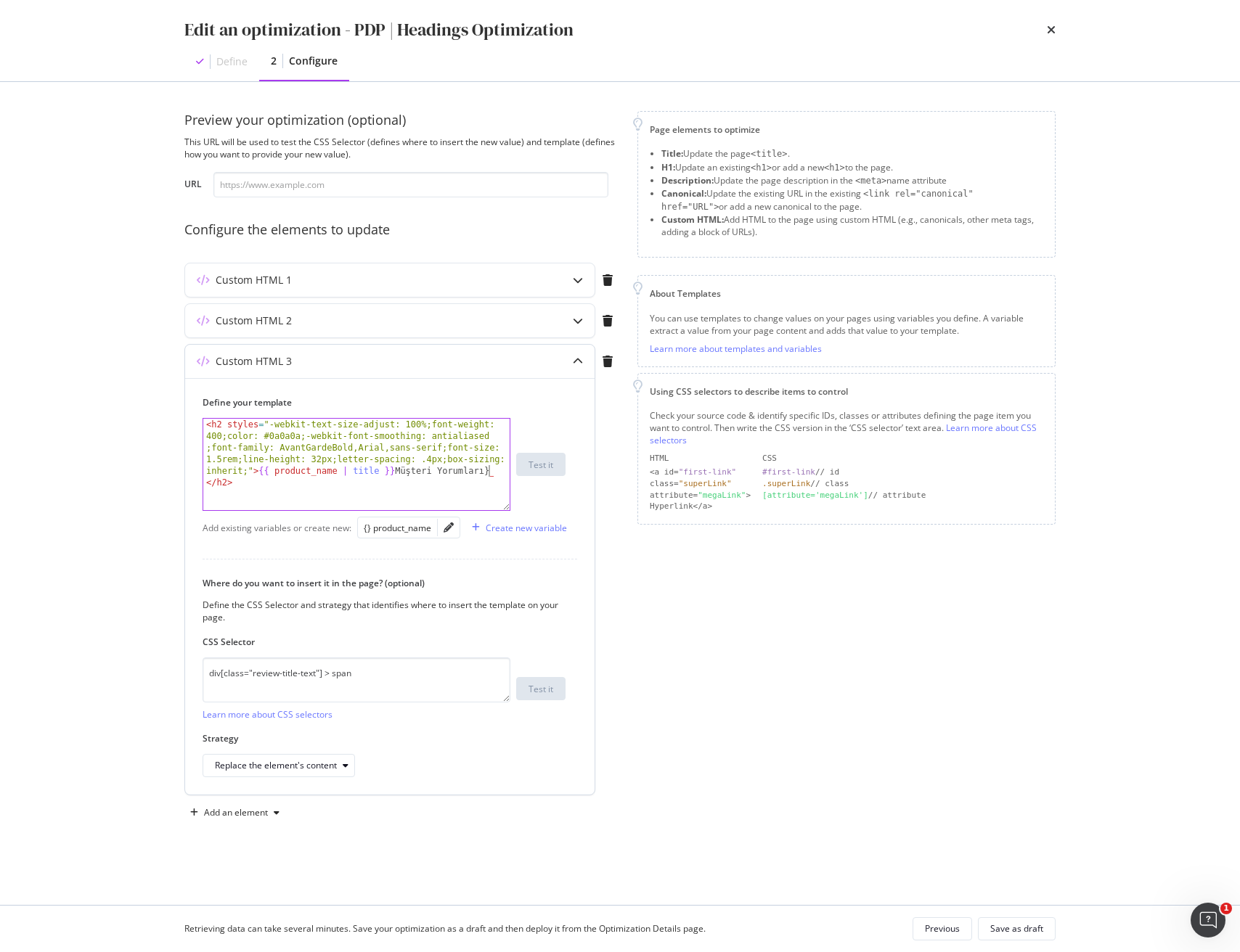
click at [207, 485] on div "< h2 styles = "-webkit-text-size-adjust: 100%;font-weight: 400;color: #0a0a0a;-…" at bounding box center [356, 534] width 306 height 231
click at [500, 491] on div "< h2 styles = "-webkit-text-size-adjust: 100%;font-weight: 400;color: #0a0a0a;-…" at bounding box center [356, 534] width 306 height 231
type textarea "<h2 styles="-webkit-text-size-adjust: 100%;font-weight: 400;color: #0a0a0a;-web…"
click at [574, 325] on icon "modal" at bounding box center [578, 321] width 10 height 10
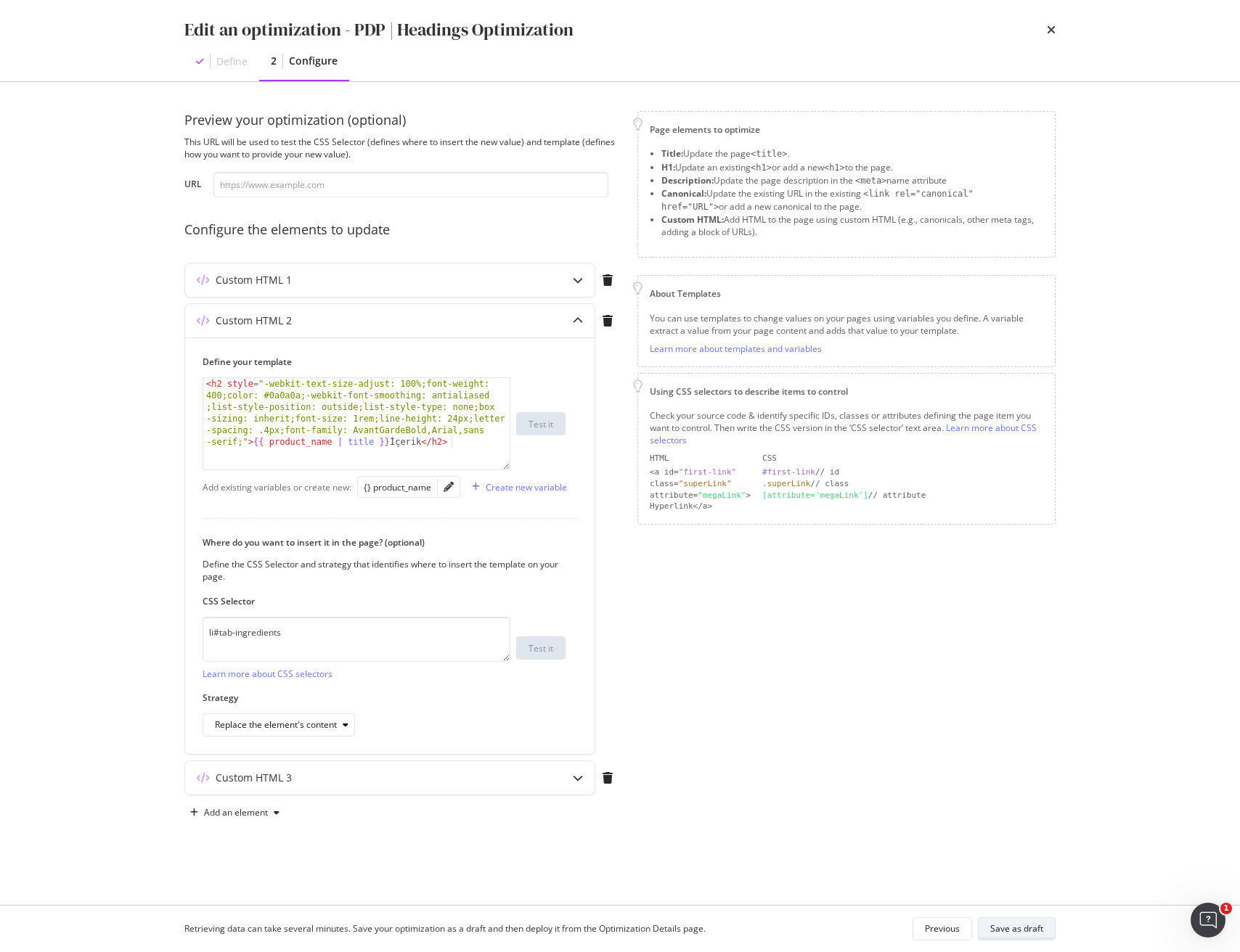
click at [1023, 934] on div "Save as draft" at bounding box center [1017, 929] width 53 height 13
